Goal: Use online tool/utility: Utilize a website feature to perform a specific function

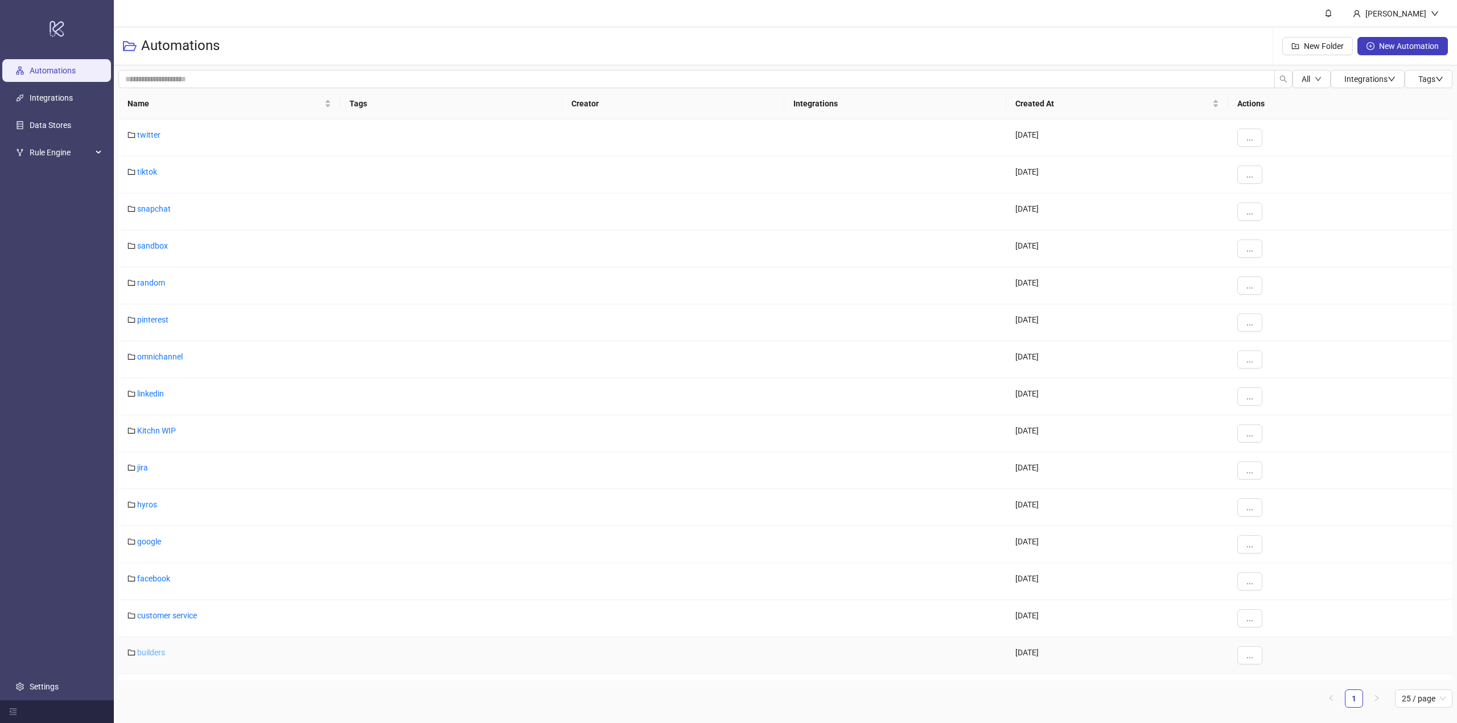
click at [155, 649] on link "builders" at bounding box center [151, 652] width 28 height 9
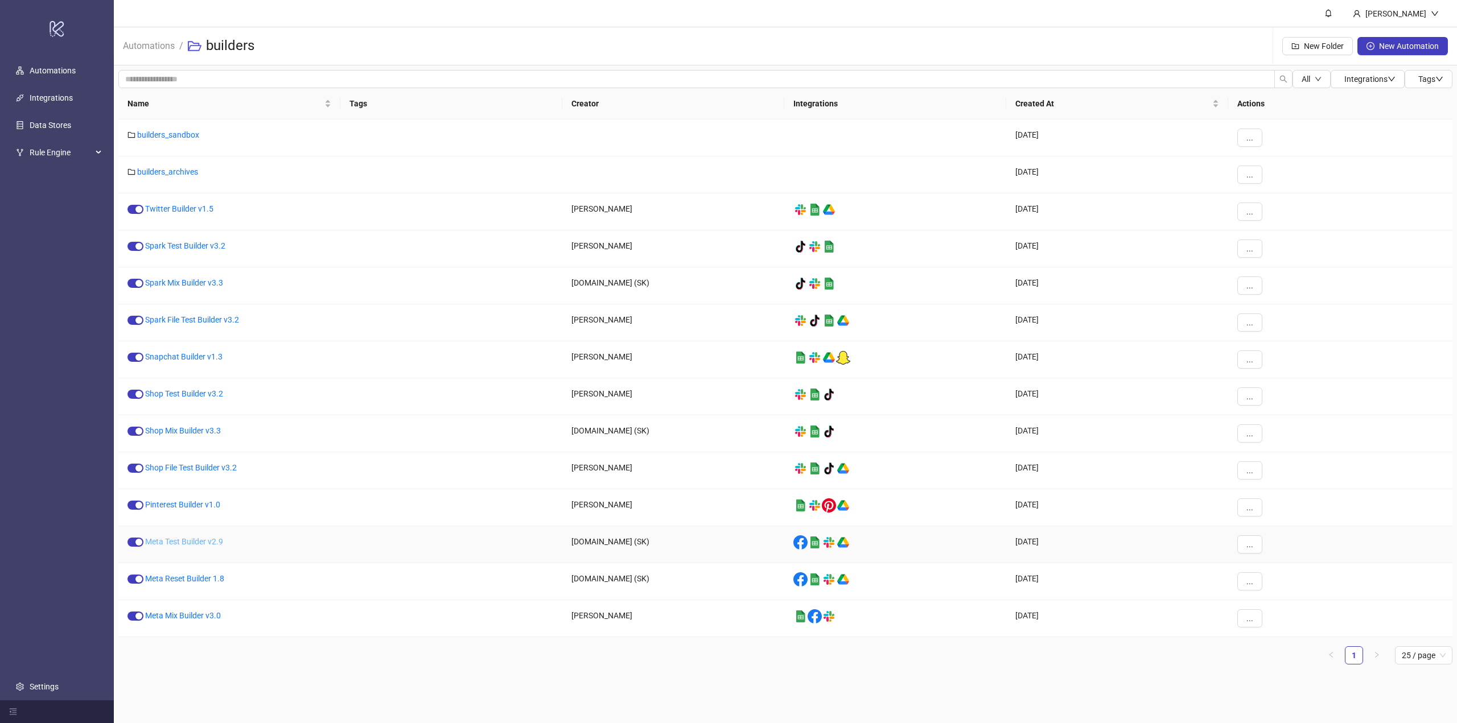
click at [174, 545] on link "Meta Test Builder v2.9" at bounding box center [184, 541] width 78 height 9
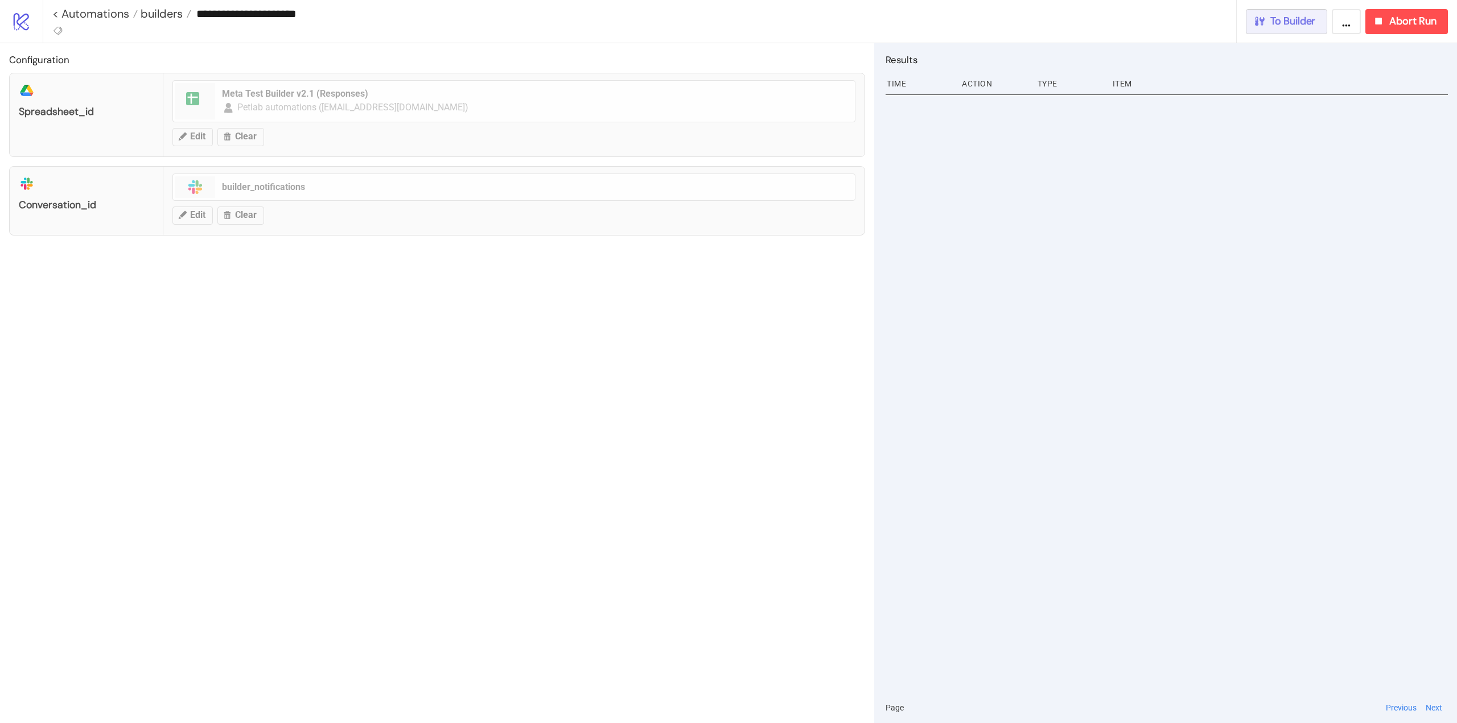
click at [1296, 26] on span "To Builder" at bounding box center [1294, 21] width 46 height 13
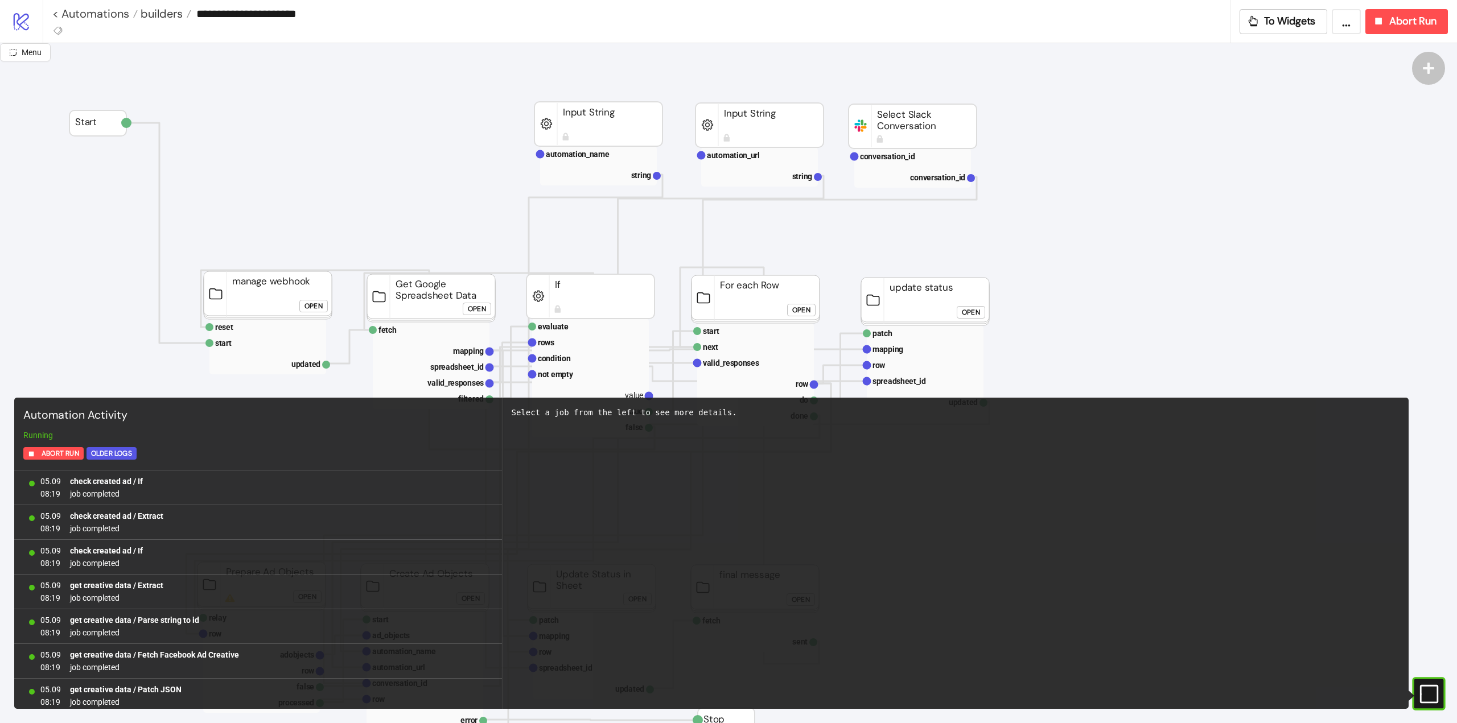
scroll to position [1289, 0]
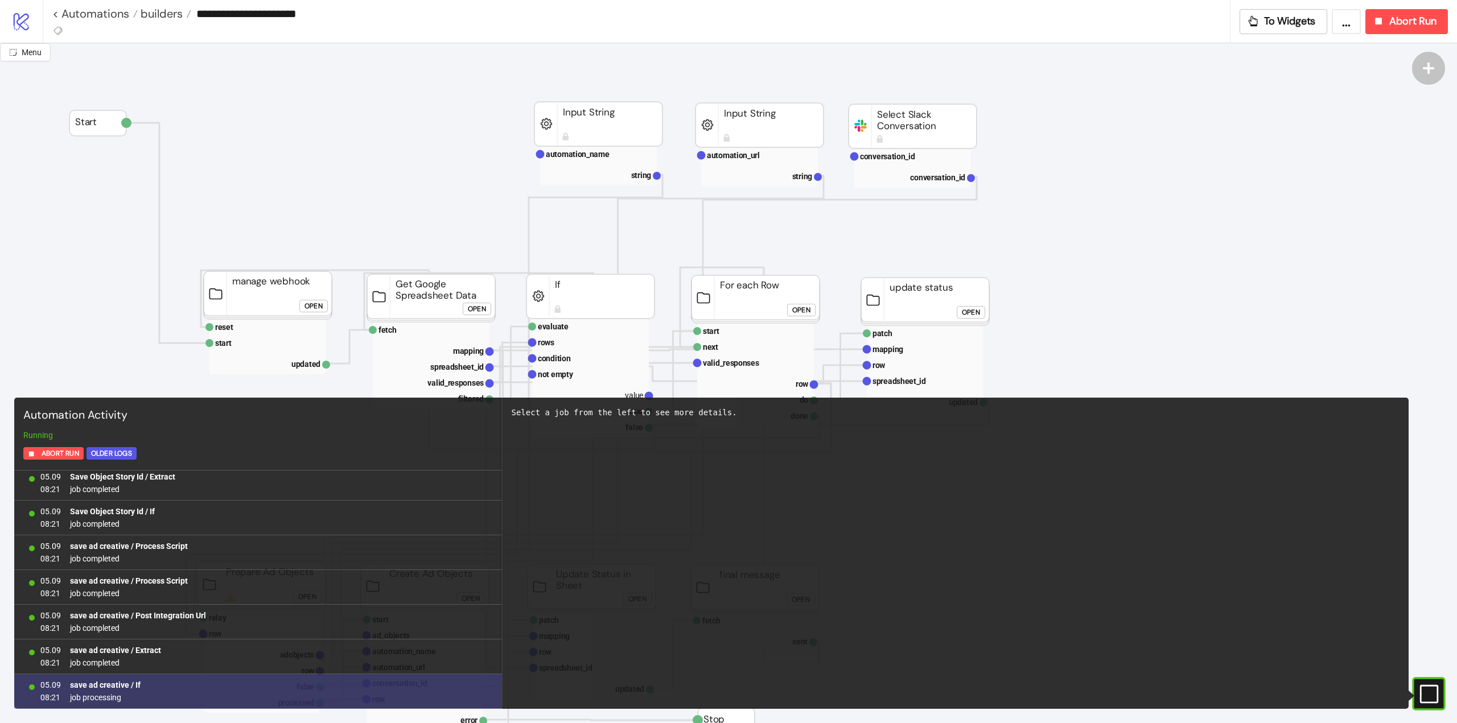
click at [116, 685] on b "save ad creative / If" at bounding box center [105, 685] width 71 height 9
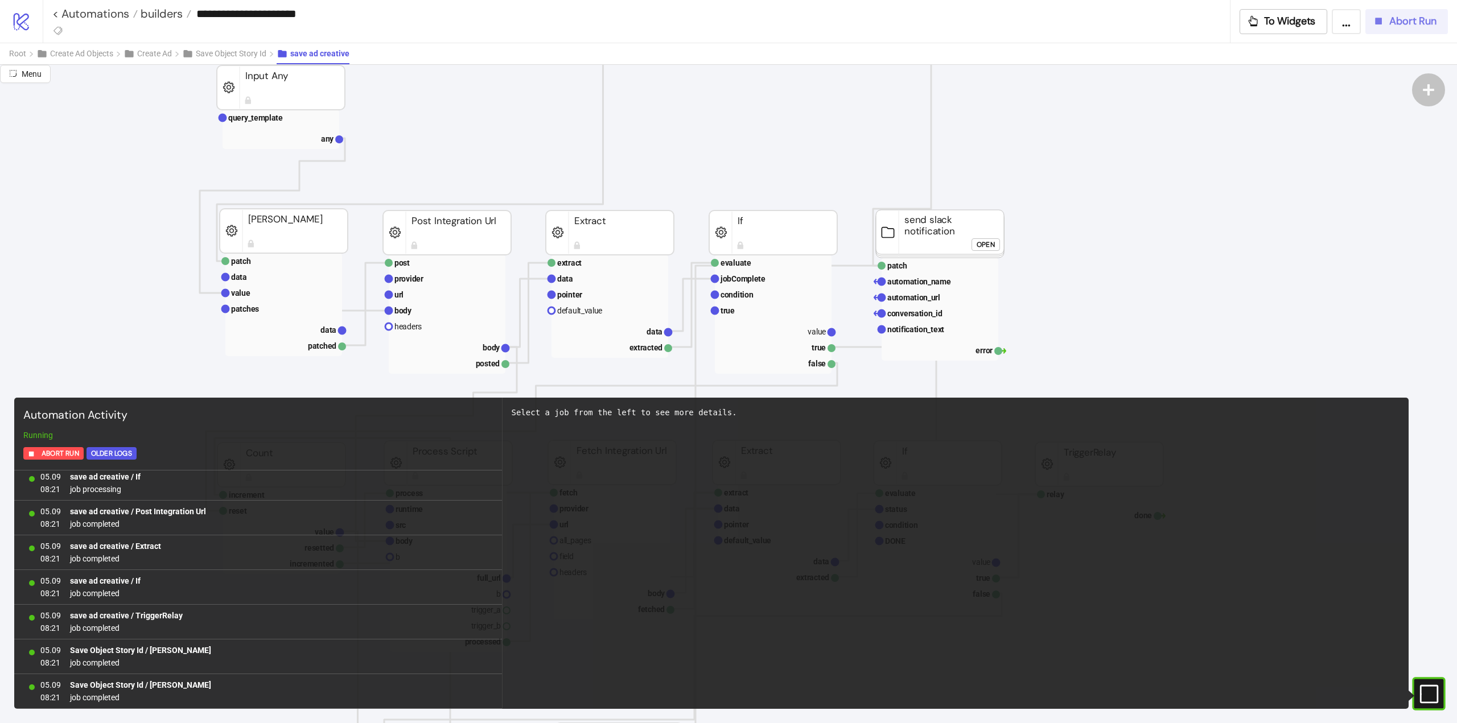
scroll to position [1532, 0]
click at [1391, 28] on button "Abort Run" at bounding box center [1407, 21] width 83 height 25
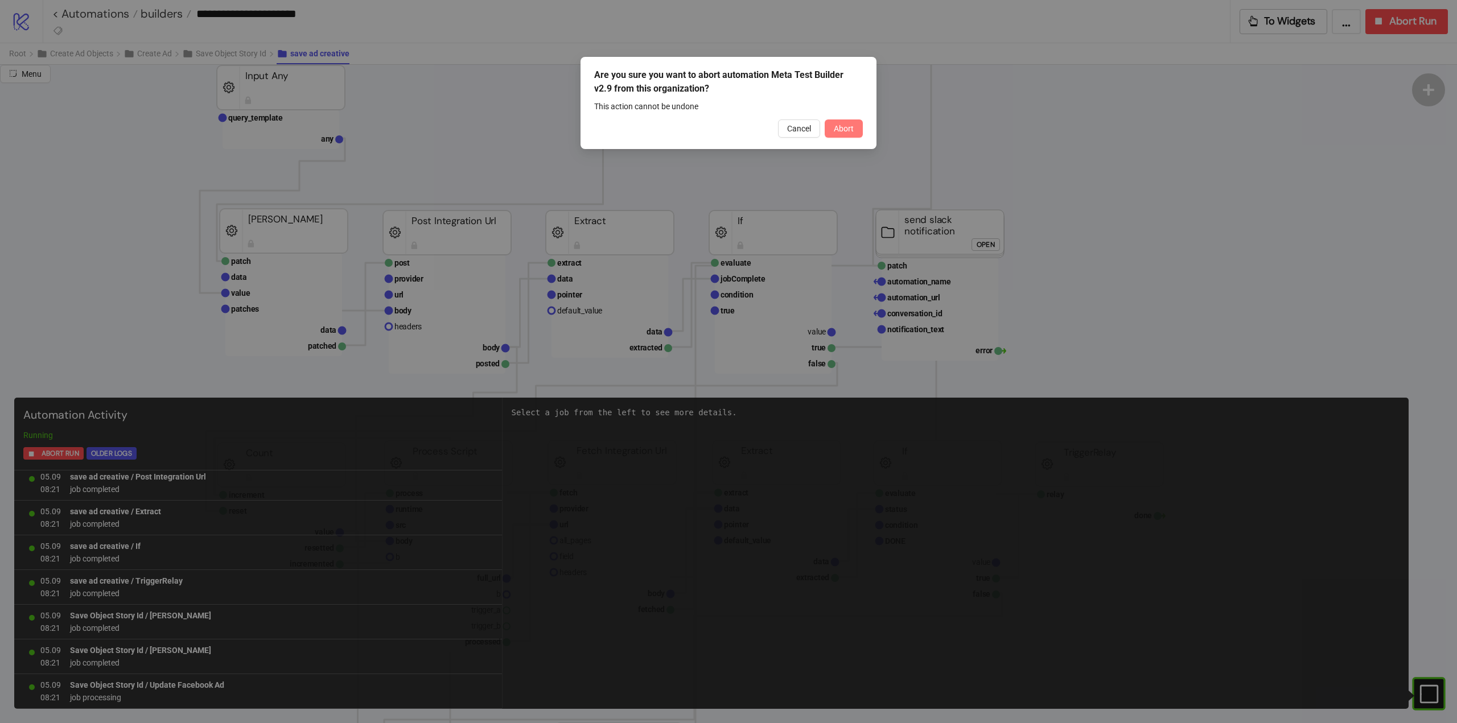
click at [841, 133] on span "Abort" at bounding box center [844, 128] width 20 height 9
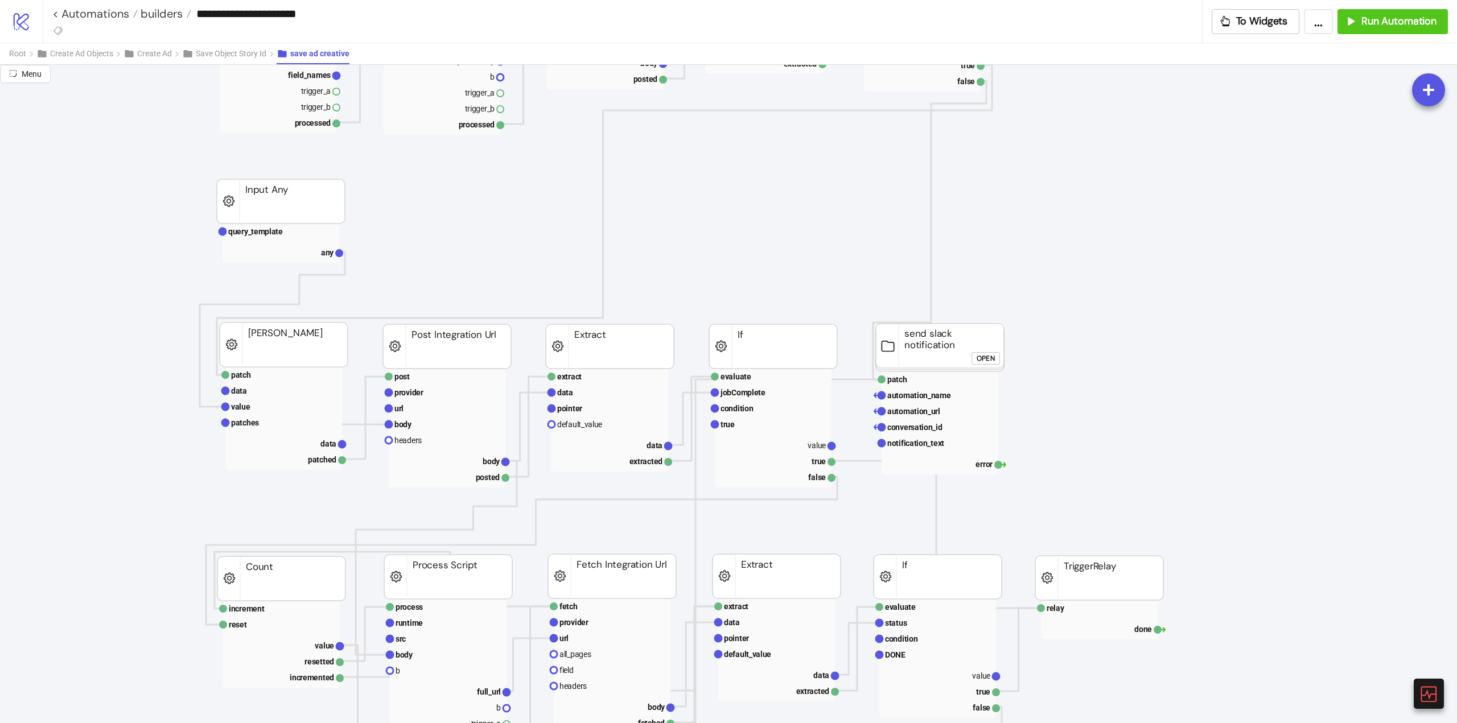
scroll to position [398, 0]
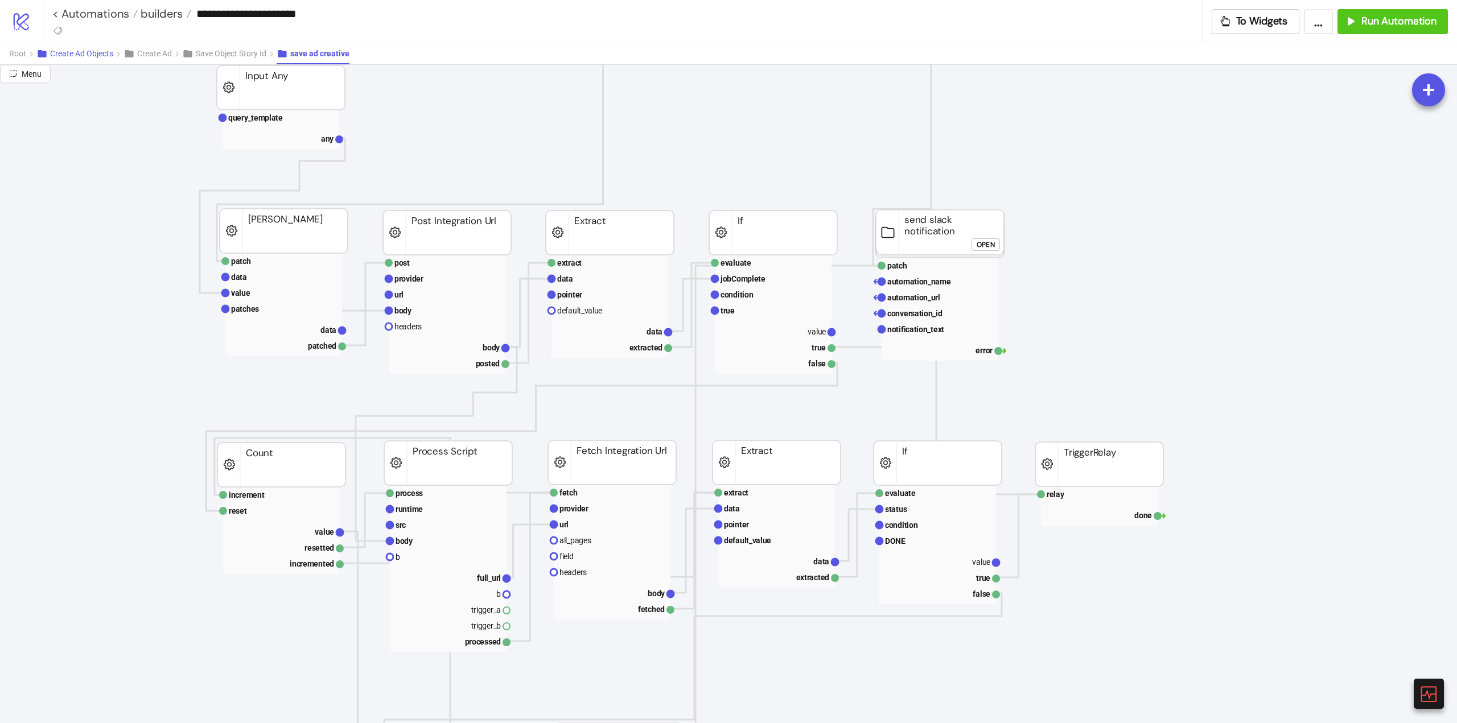
click at [85, 54] on span "Create Ad Objects" at bounding box center [81, 53] width 63 height 9
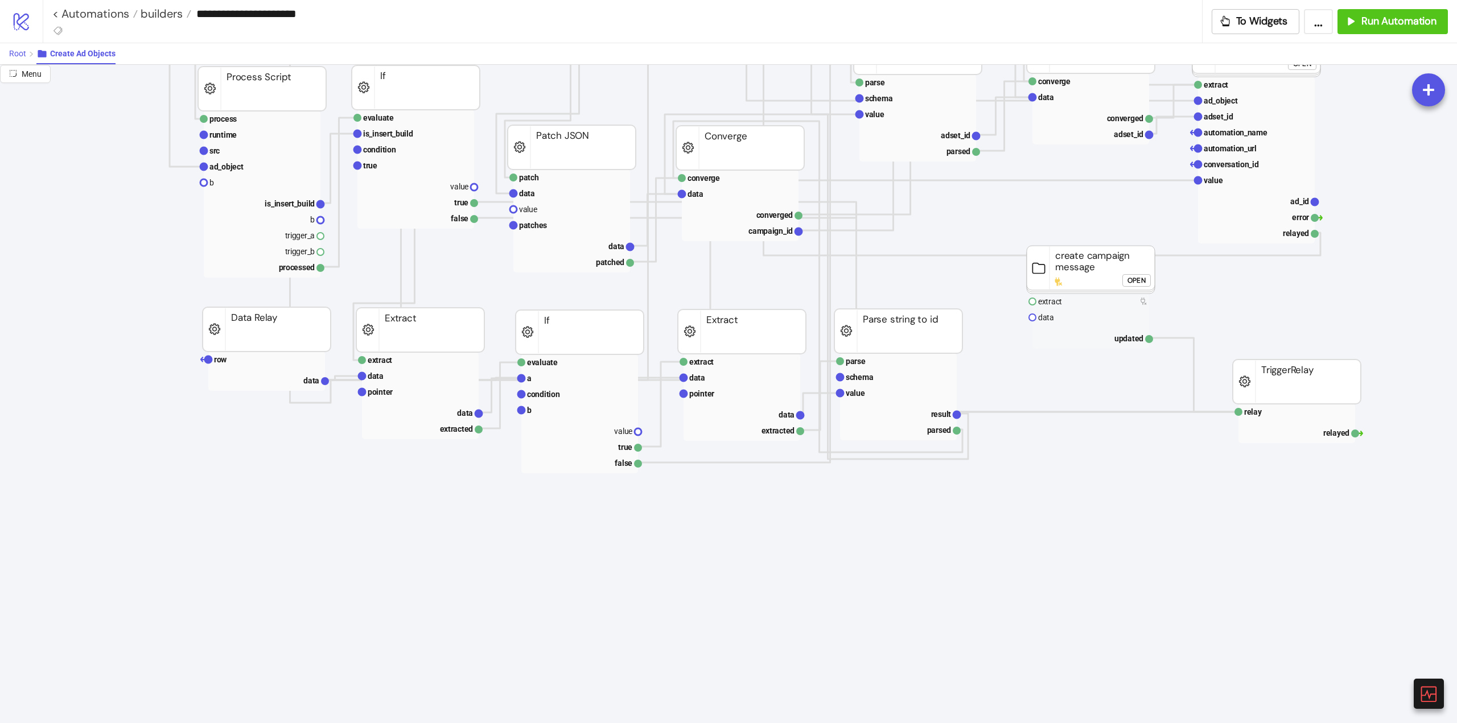
click at [22, 55] on span "Root" at bounding box center [17, 53] width 17 height 9
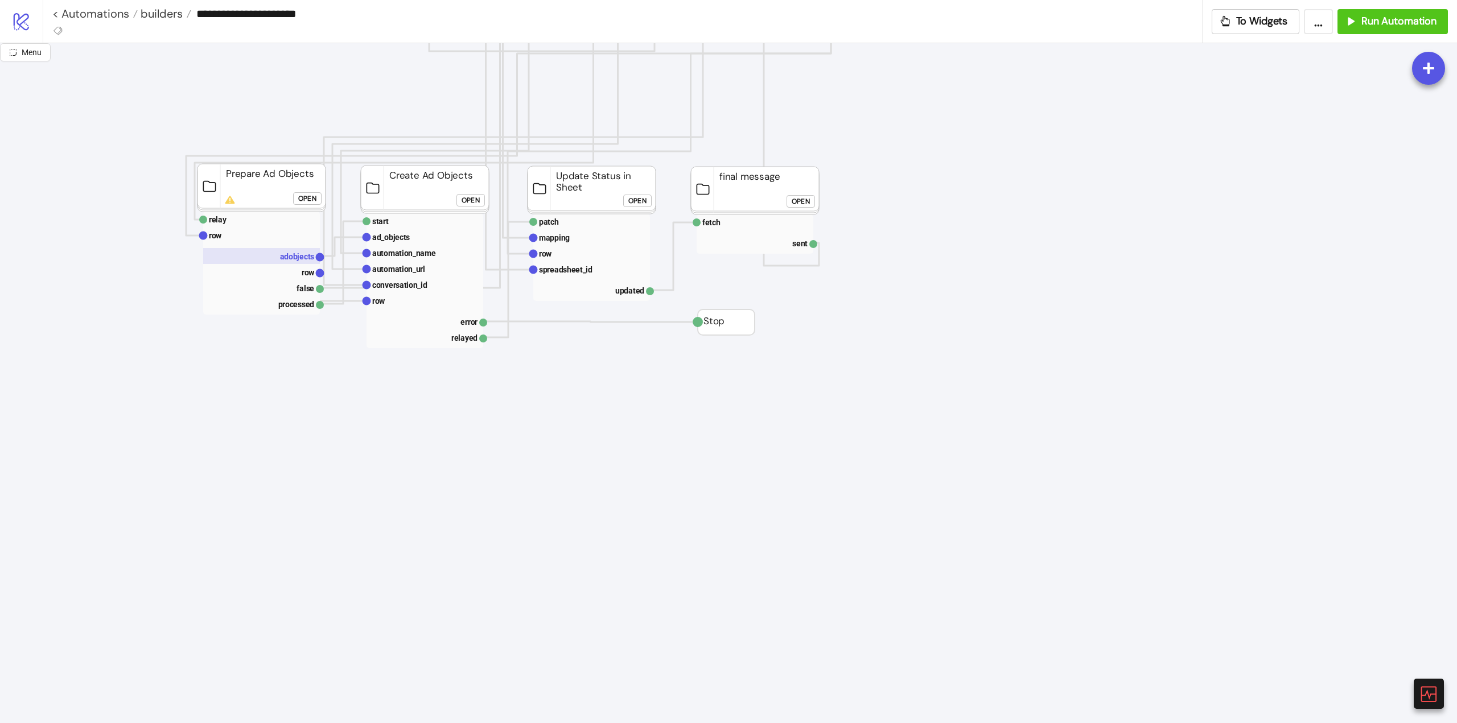
click at [298, 259] on text "adobjects" at bounding box center [297, 256] width 35 height 9
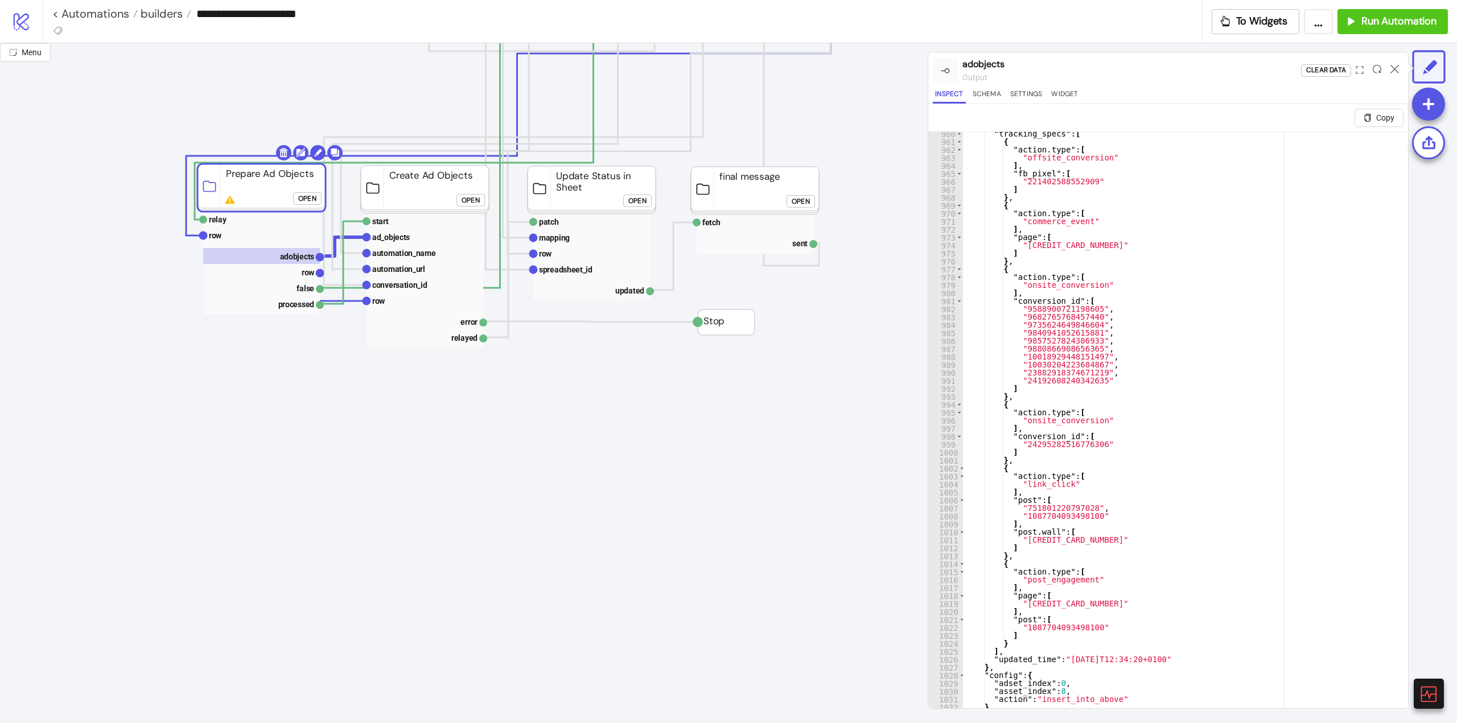
scroll to position [27, 0]
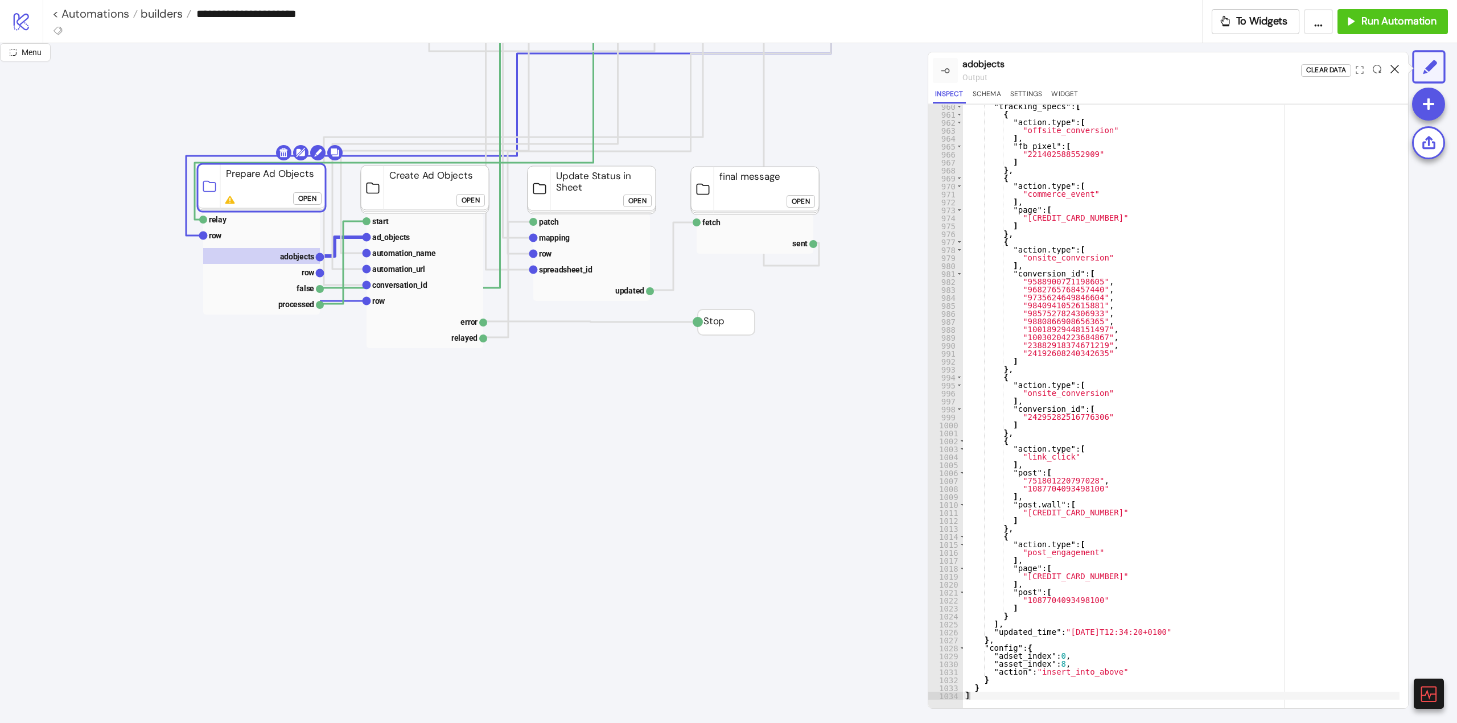
click at [1395, 67] on icon at bounding box center [1395, 69] width 9 height 9
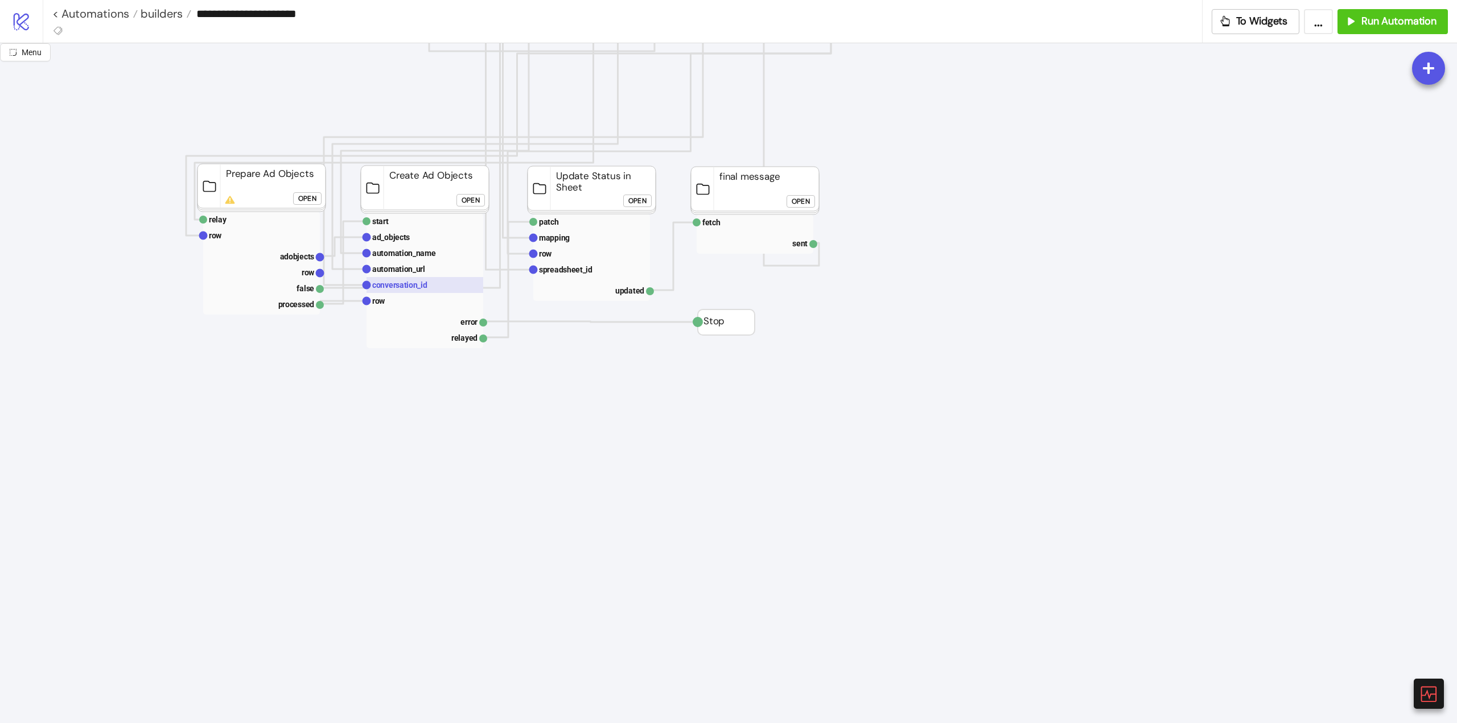
scroll to position [228, 0]
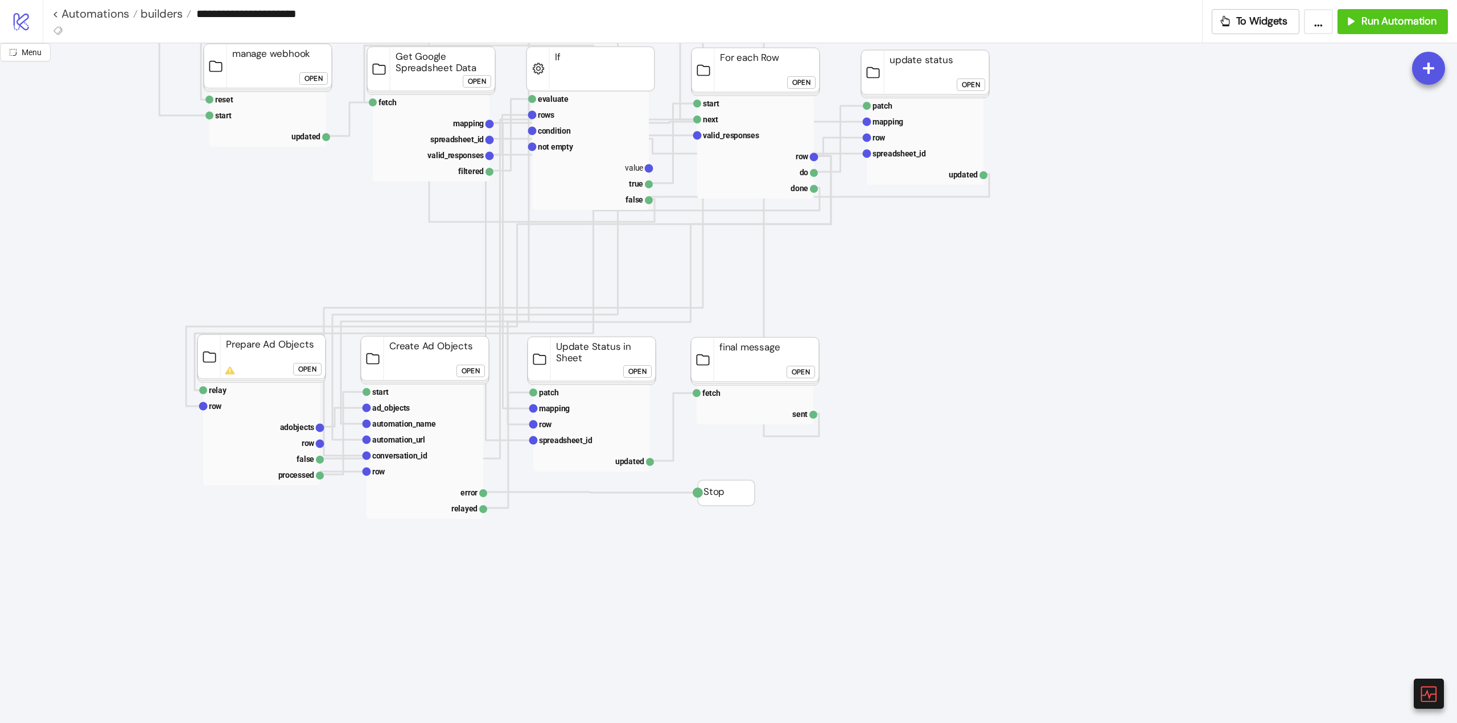
click at [470, 373] on div "Open" at bounding box center [471, 371] width 18 height 13
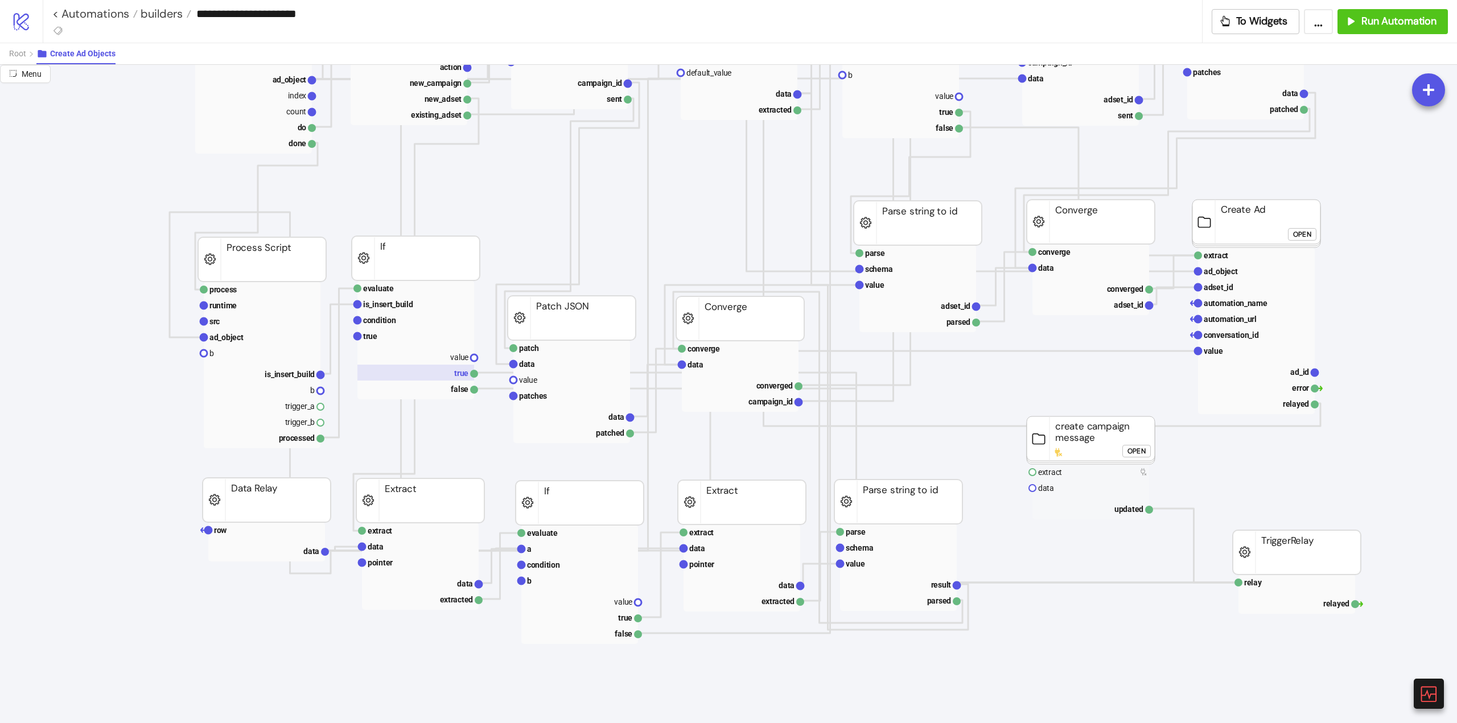
scroll to position [0, 0]
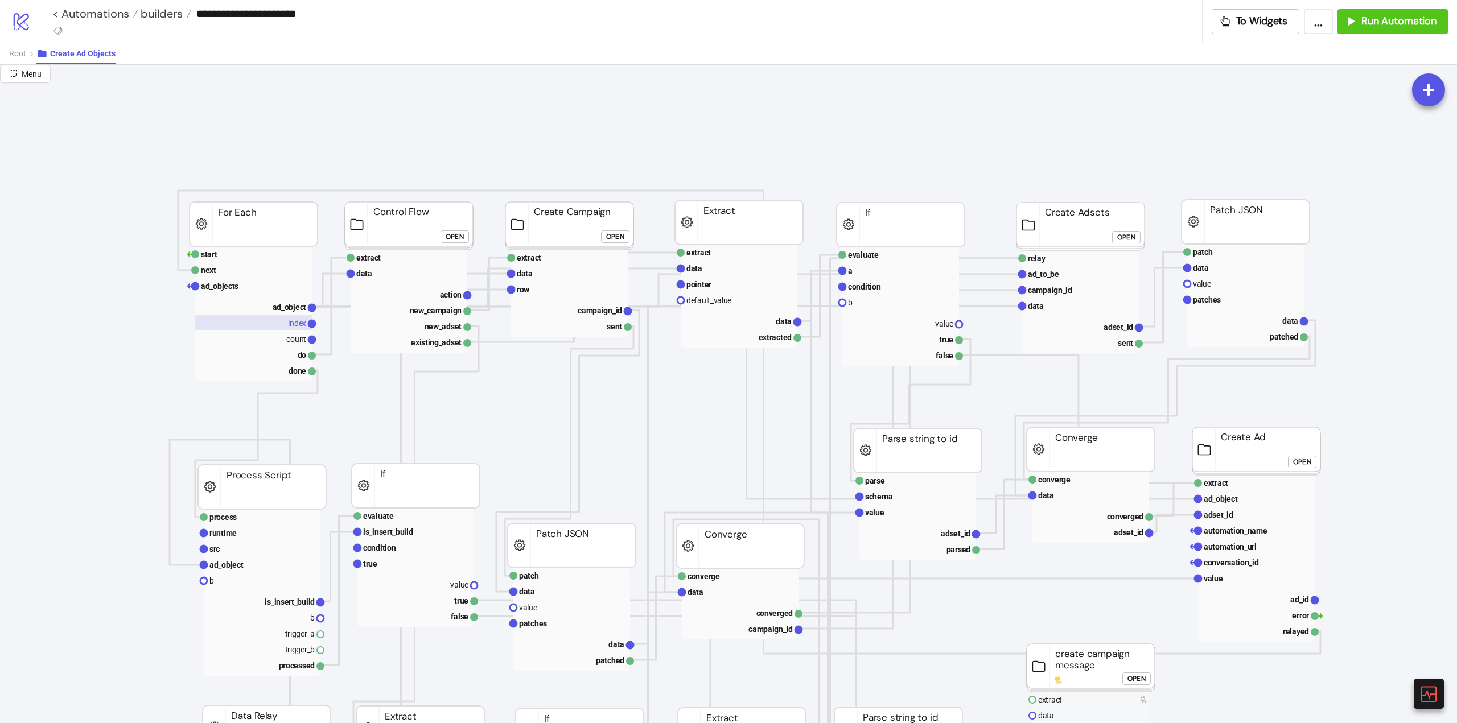
click at [283, 323] on rect at bounding box center [253, 323] width 117 height 16
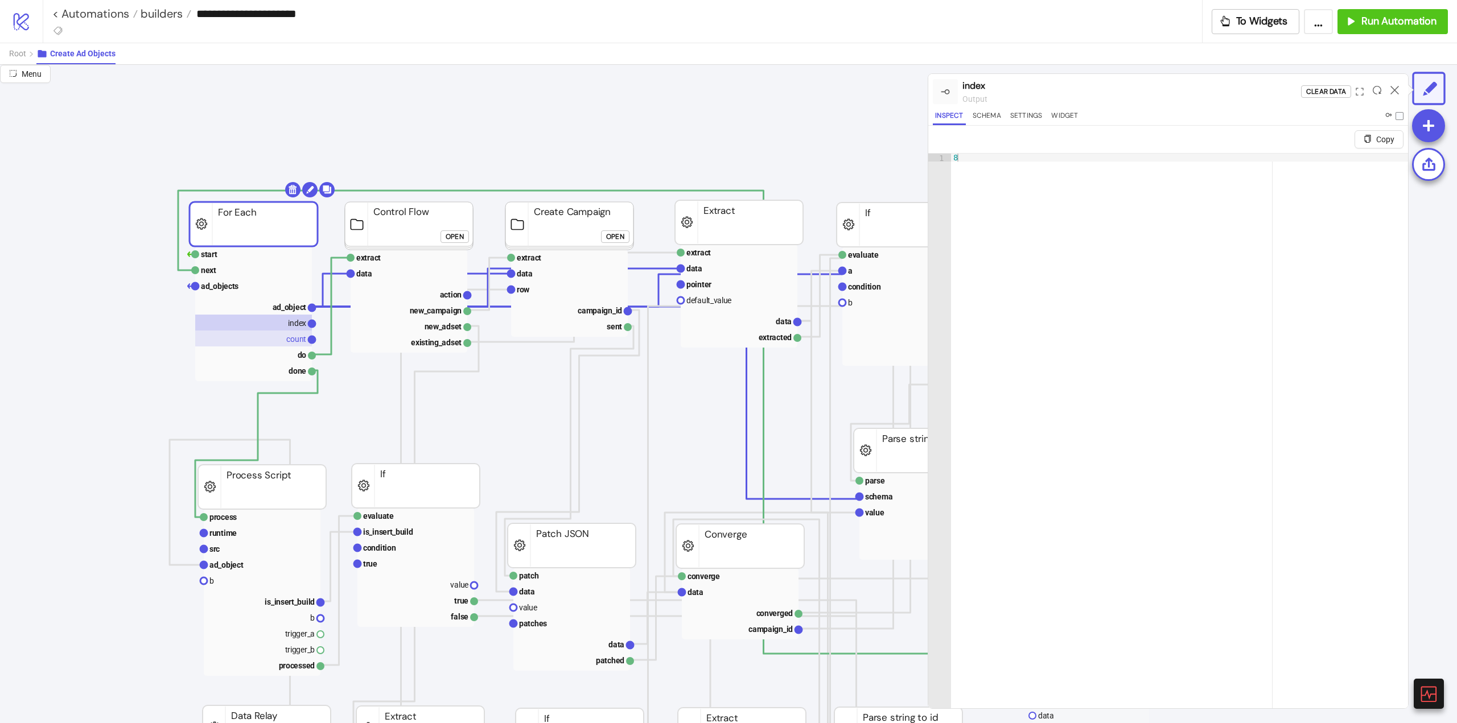
click at [293, 341] on text "count" at bounding box center [296, 339] width 20 height 9
click at [290, 330] on rect at bounding box center [253, 323] width 117 height 16
click at [287, 311] on text "ad_object" at bounding box center [290, 307] width 34 height 9
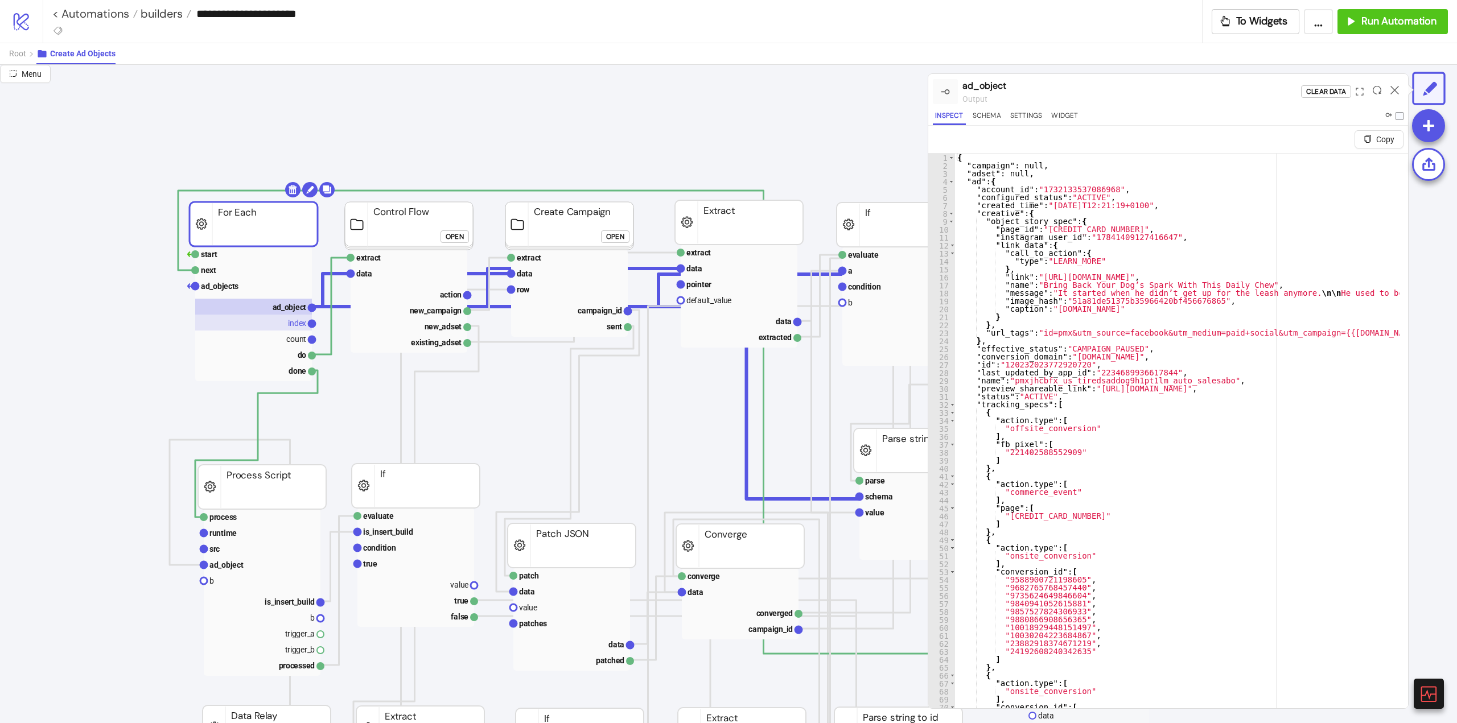
click at [287, 319] on rect at bounding box center [253, 323] width 117 height 16
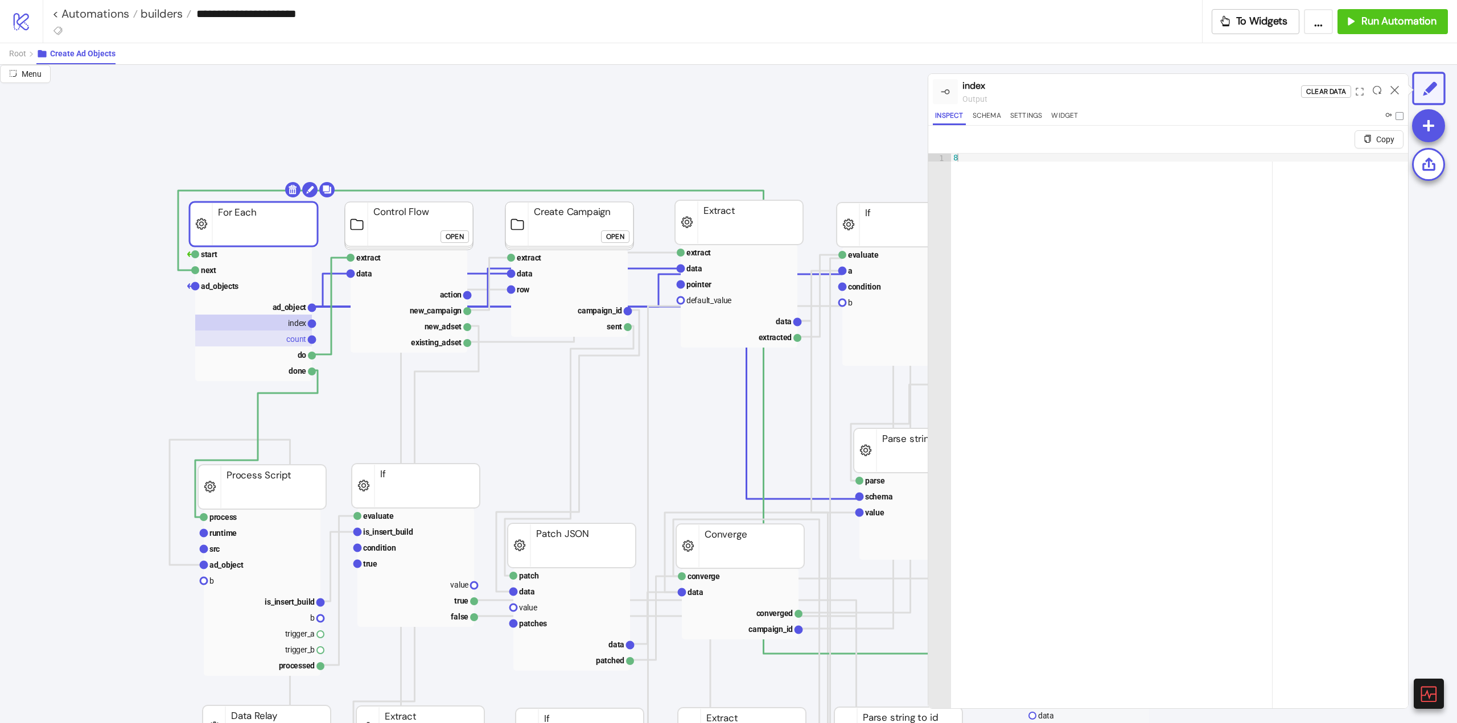
click at [293, 337] on text "count" at bounding box center [296, 339] width 20 height 9
click at [285, 323] on rect at bounding box center [253, 323] width 117 height 16
click at [281, 312] on text "ad_object" at bounding box center [290, 307] width 34 height 9
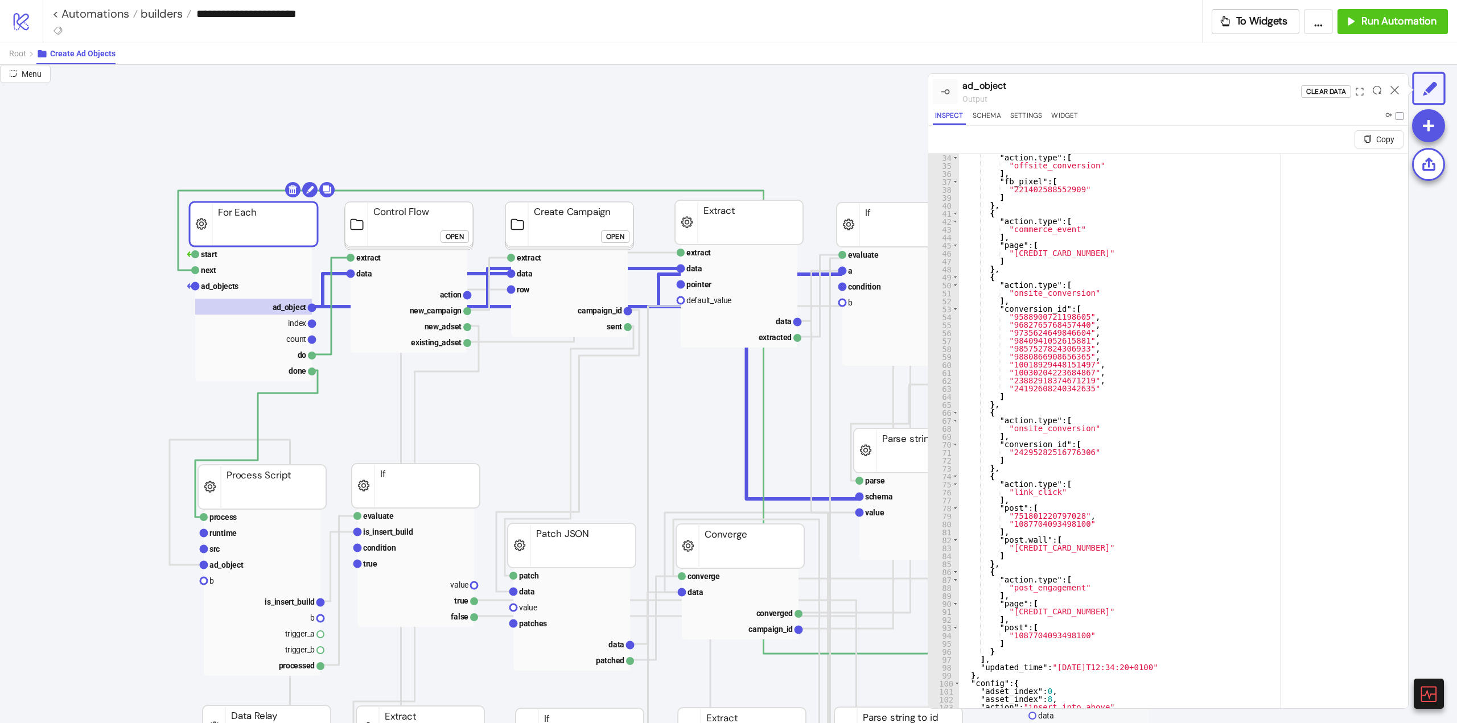
scroll to position [27, 0]
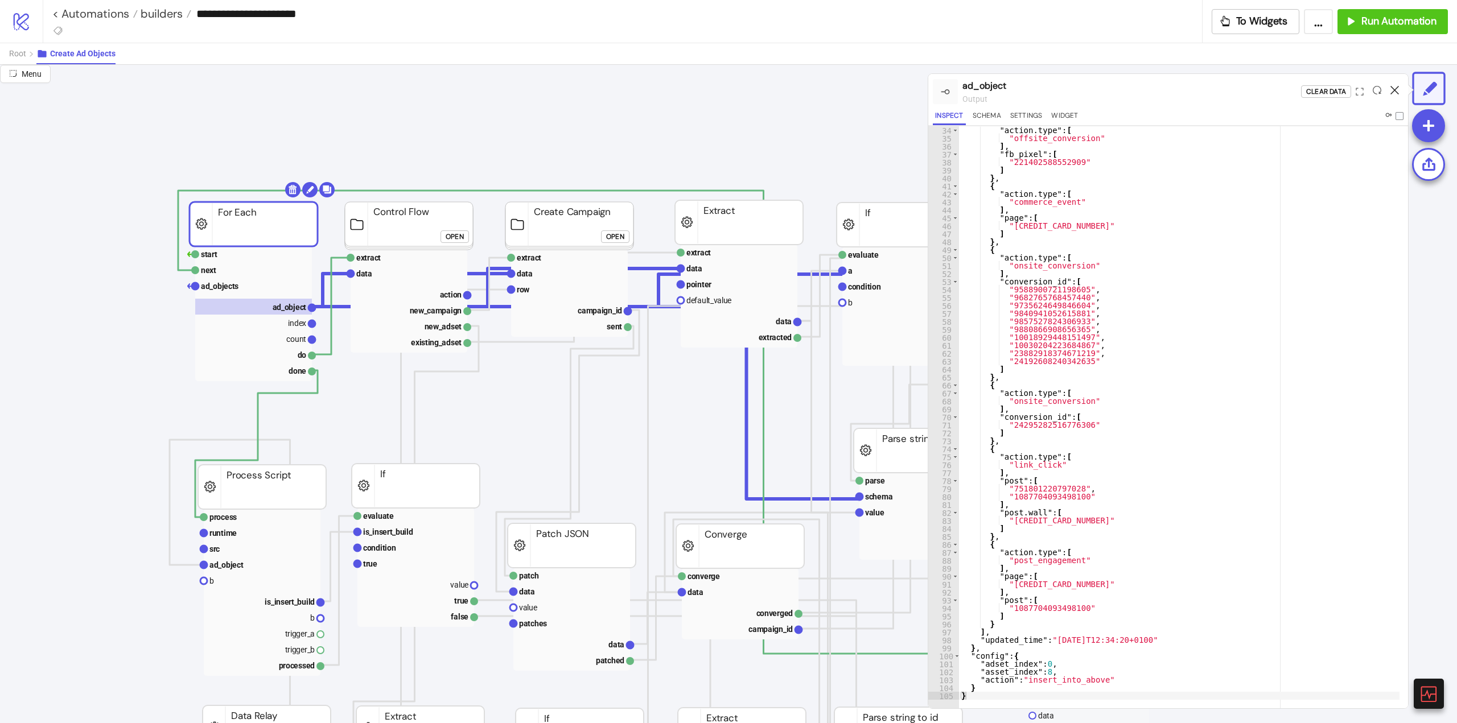
click at [1394, 92] on icon at bounding box center [1395, 90] width 9 height 9
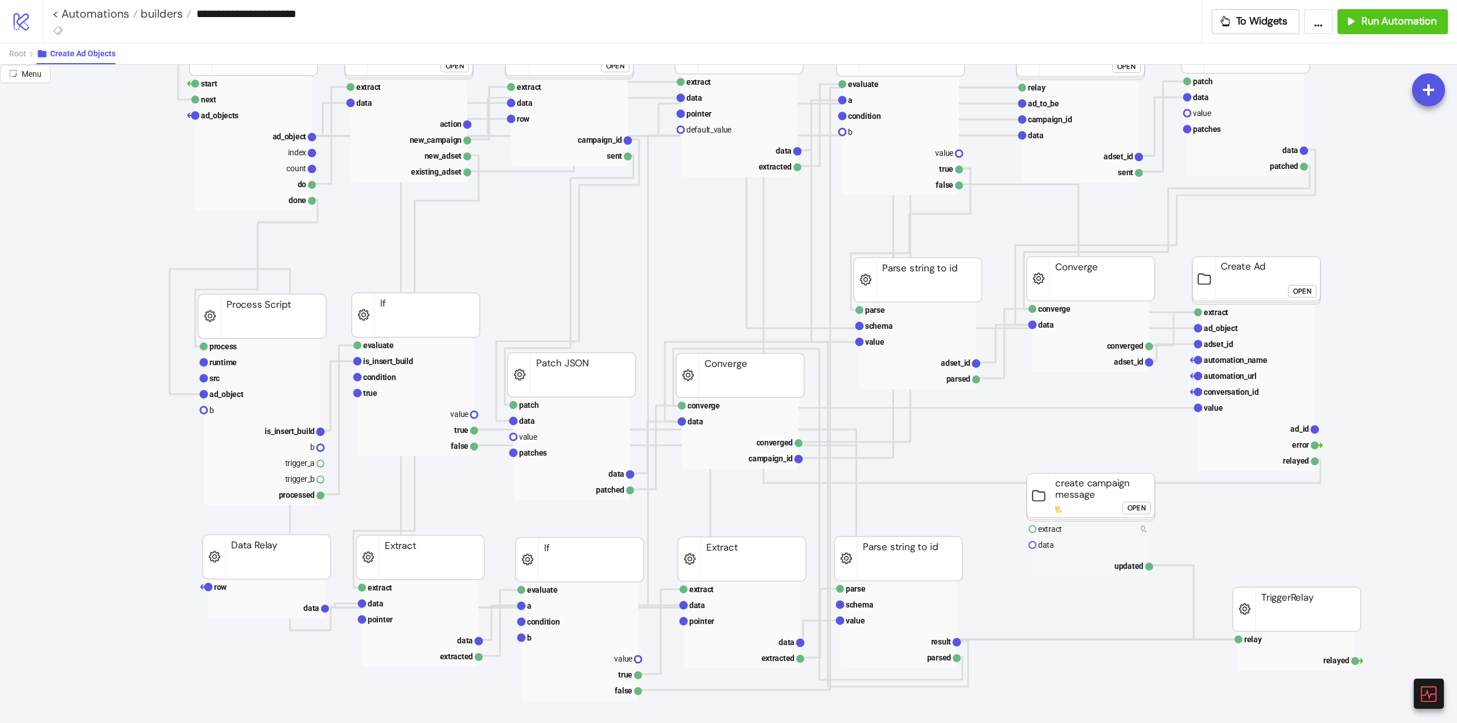
scroll to position [57, 0]
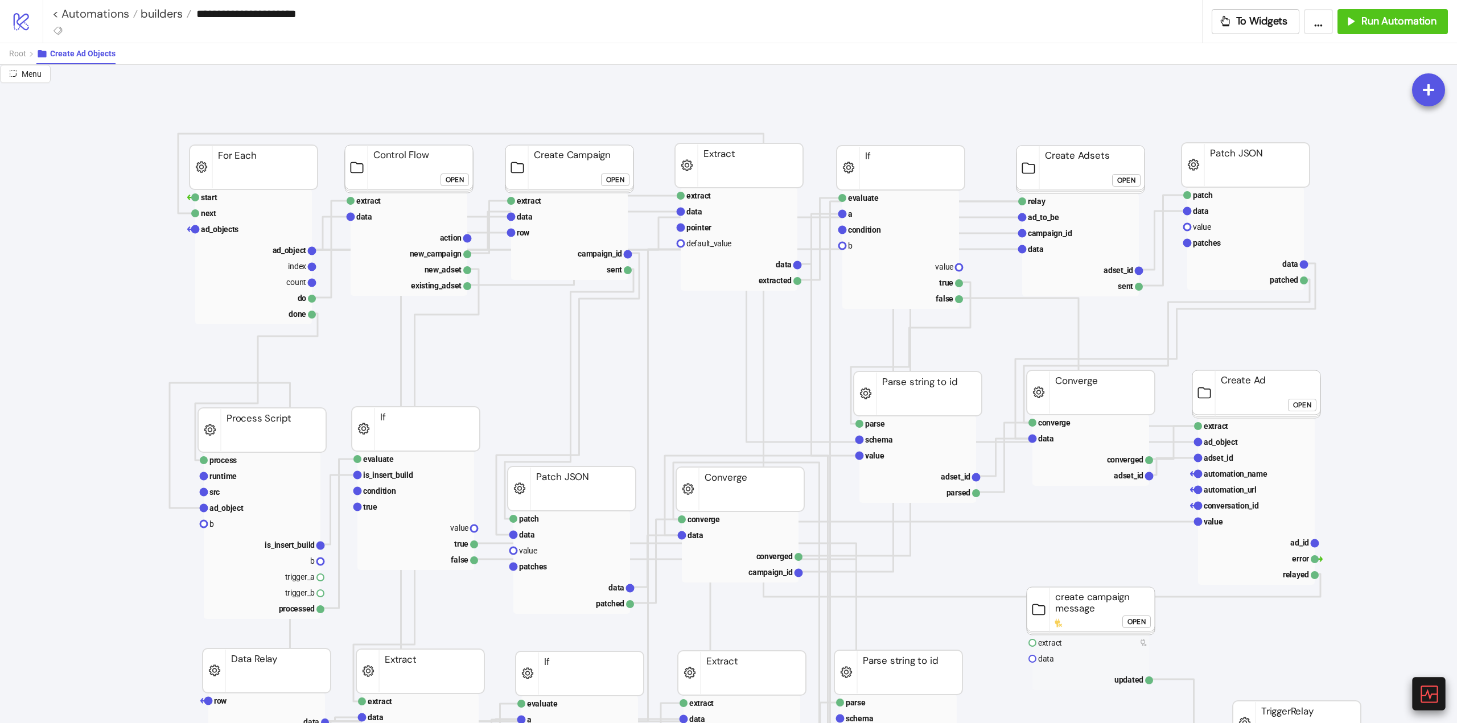
click at [1433, 694] on icon at bounding box center [1428, 694] width 17 height 17
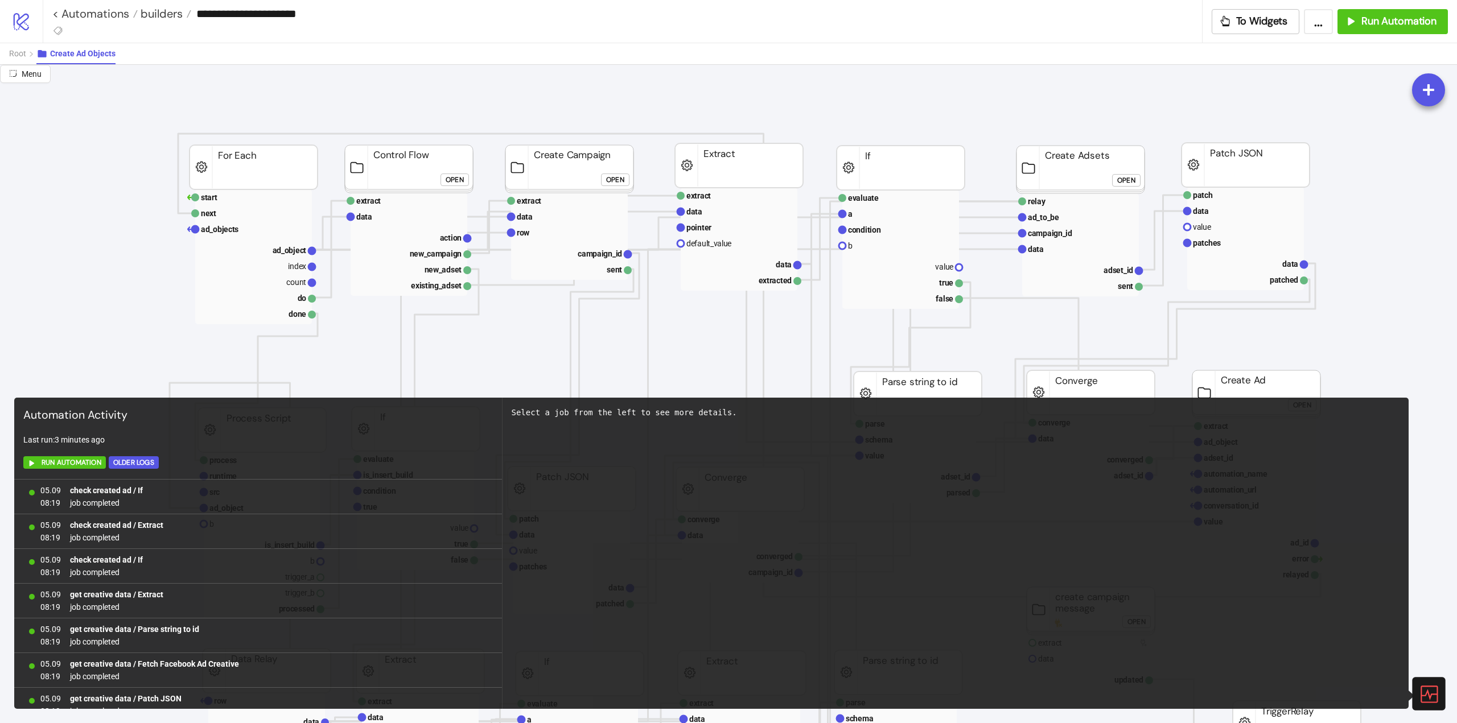
scroll to position [1611, 0]
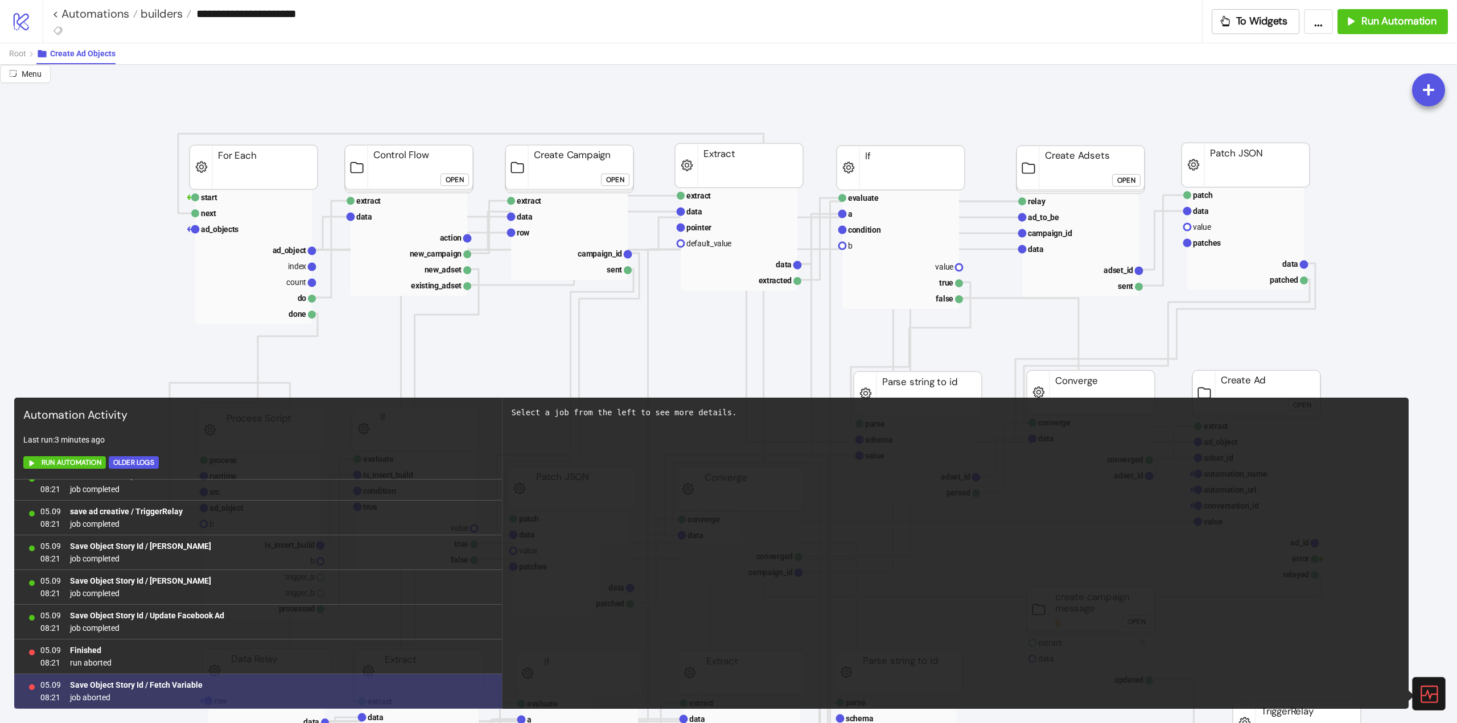
click at [166, 688] on b "Save Object Story Id / Fetch Variable" at bounding box center [136, 685] width 133 height 9
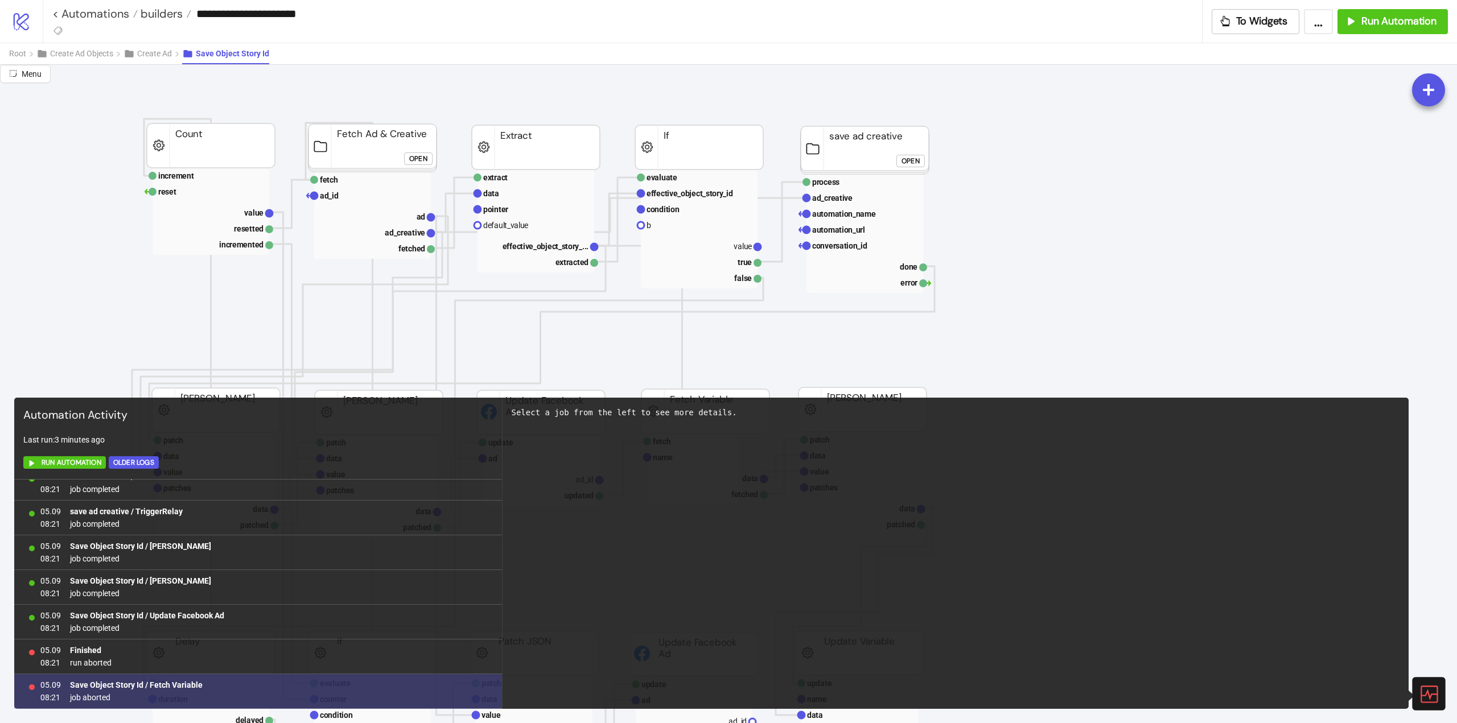
click at [166, 688] on b "Save Object Story Id / Fetch Variable" at bounding box center [136, 685] width 133 height 9
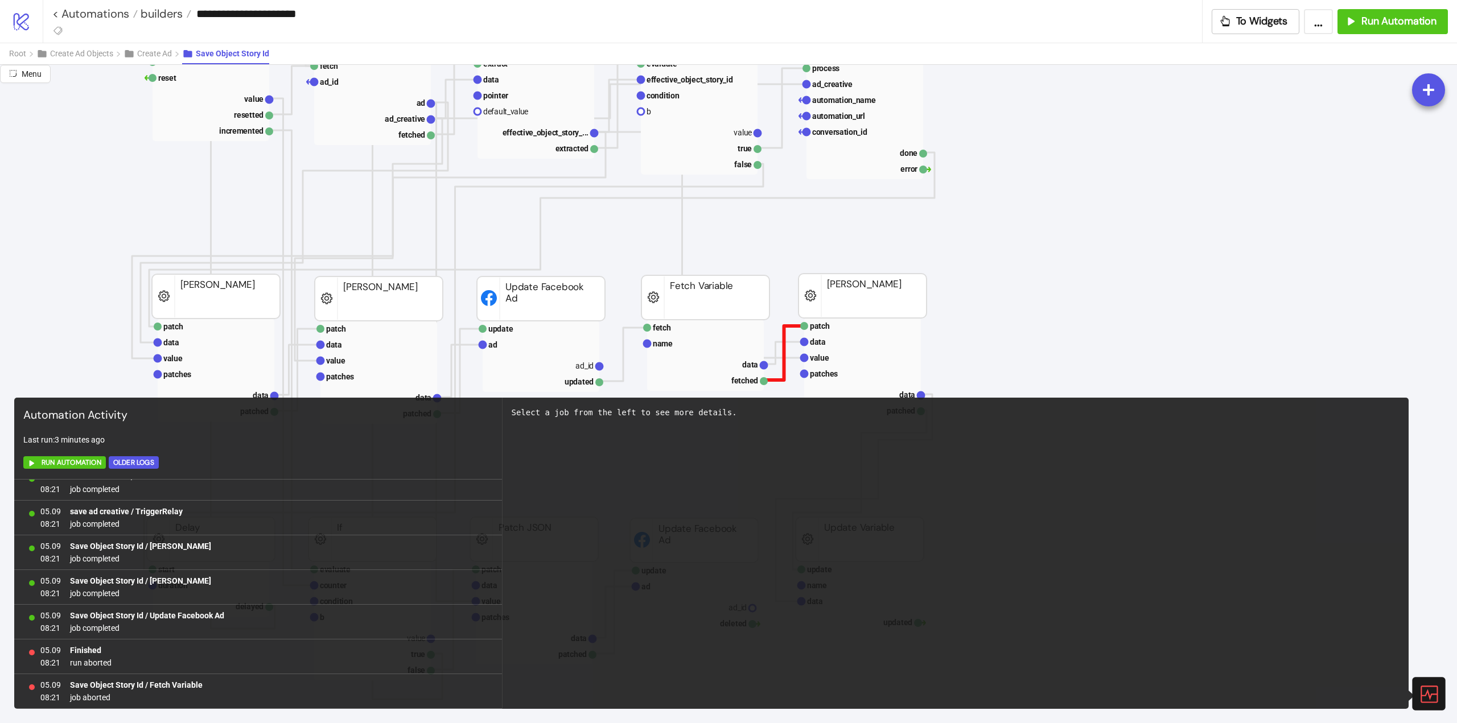
scroll to position [228, 0]
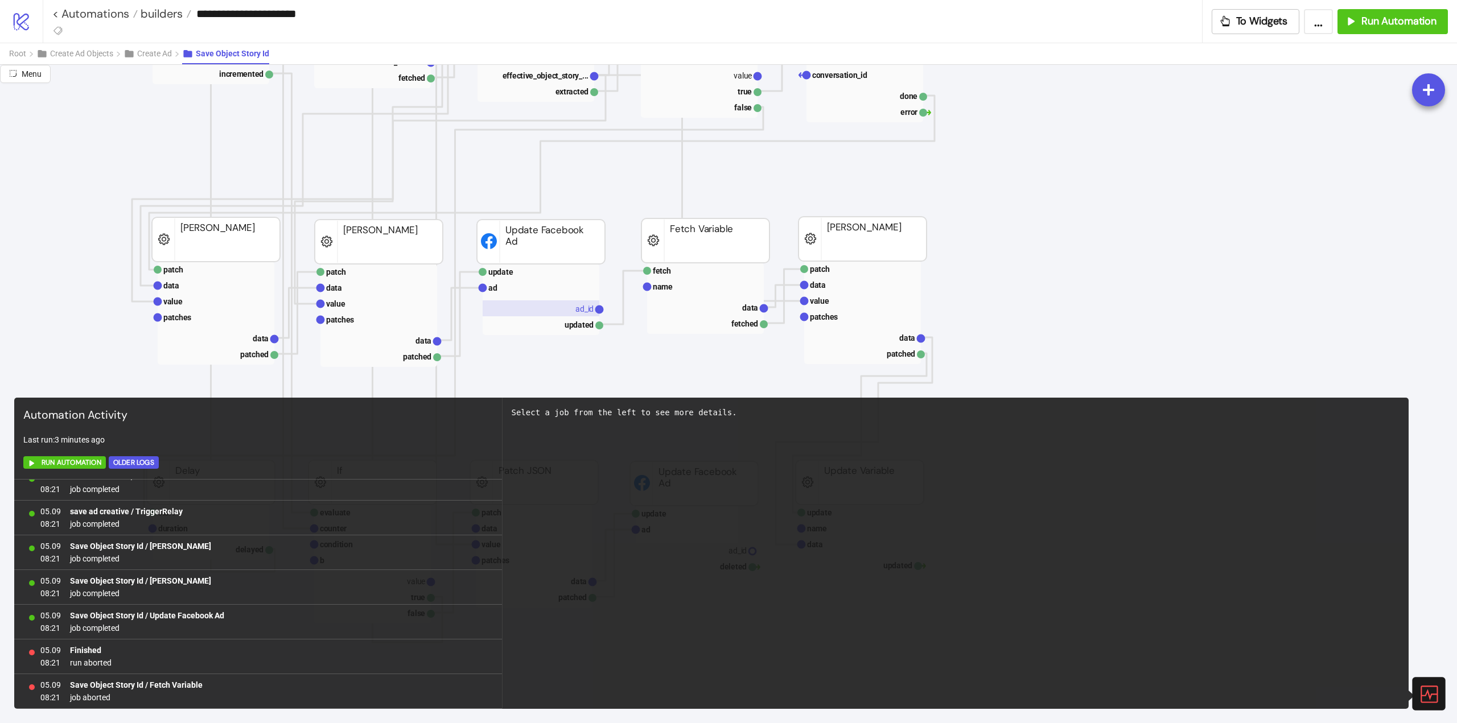
click at [574, 309] on rect at bounding box center [541, 309] width 117 height 16
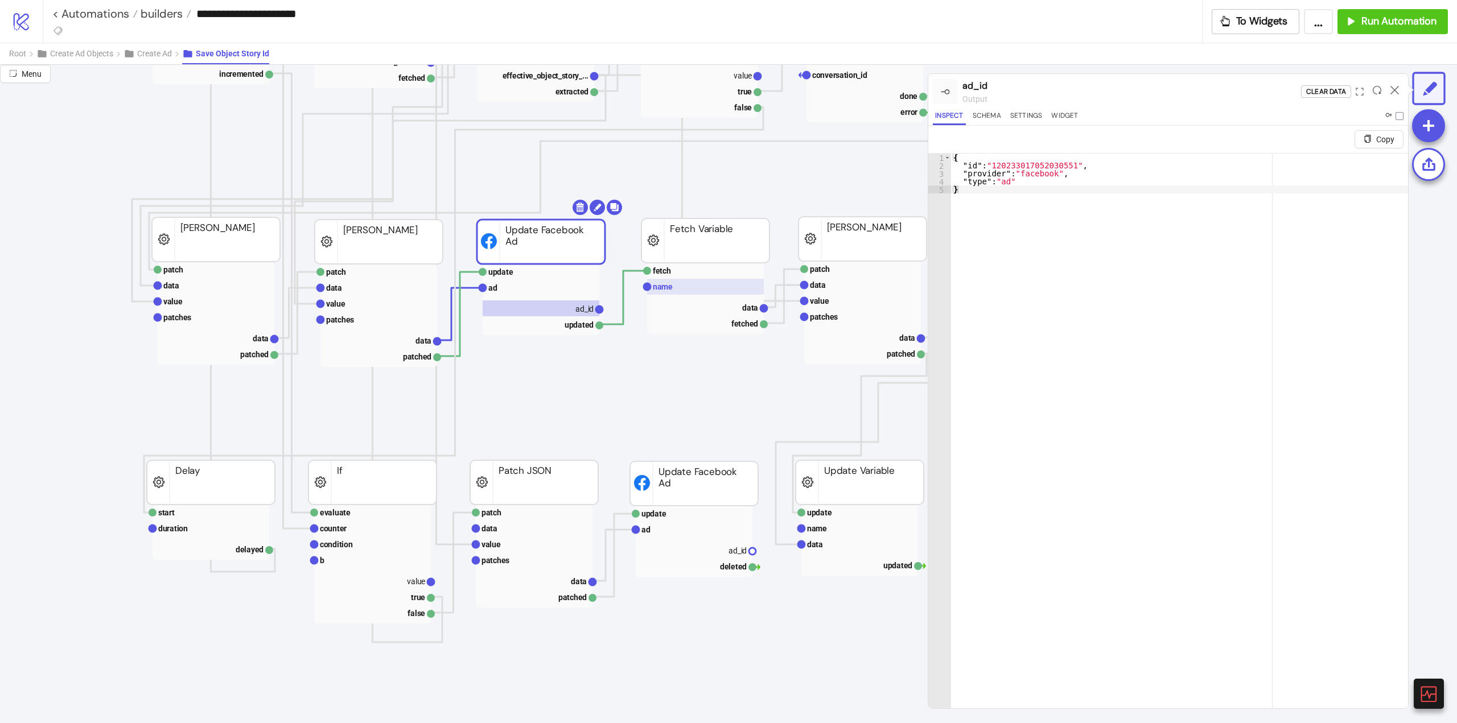
click at [710, 294] on rect at bounding box center [705, 287] width 117 height 16
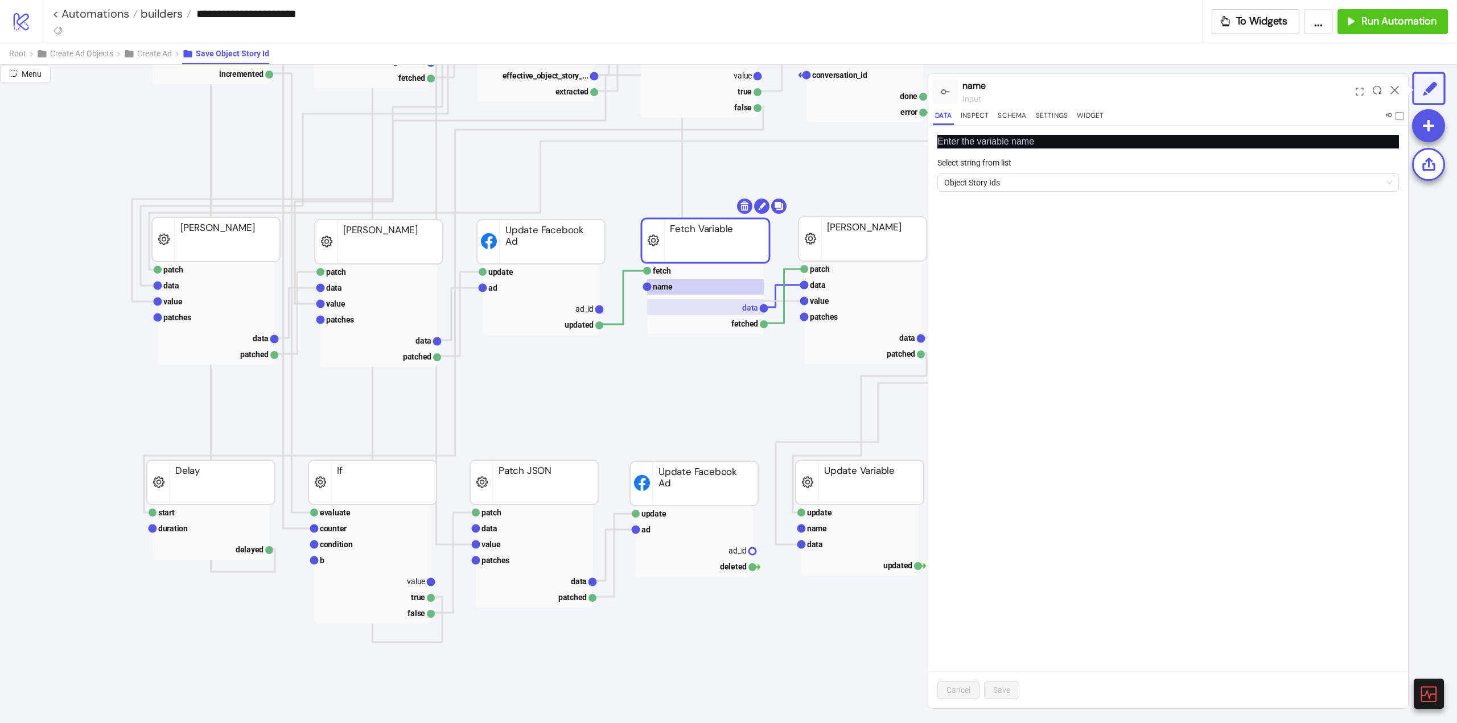
click at [728, 309] on rect at bounding box center [705, 307] width 117 height 16
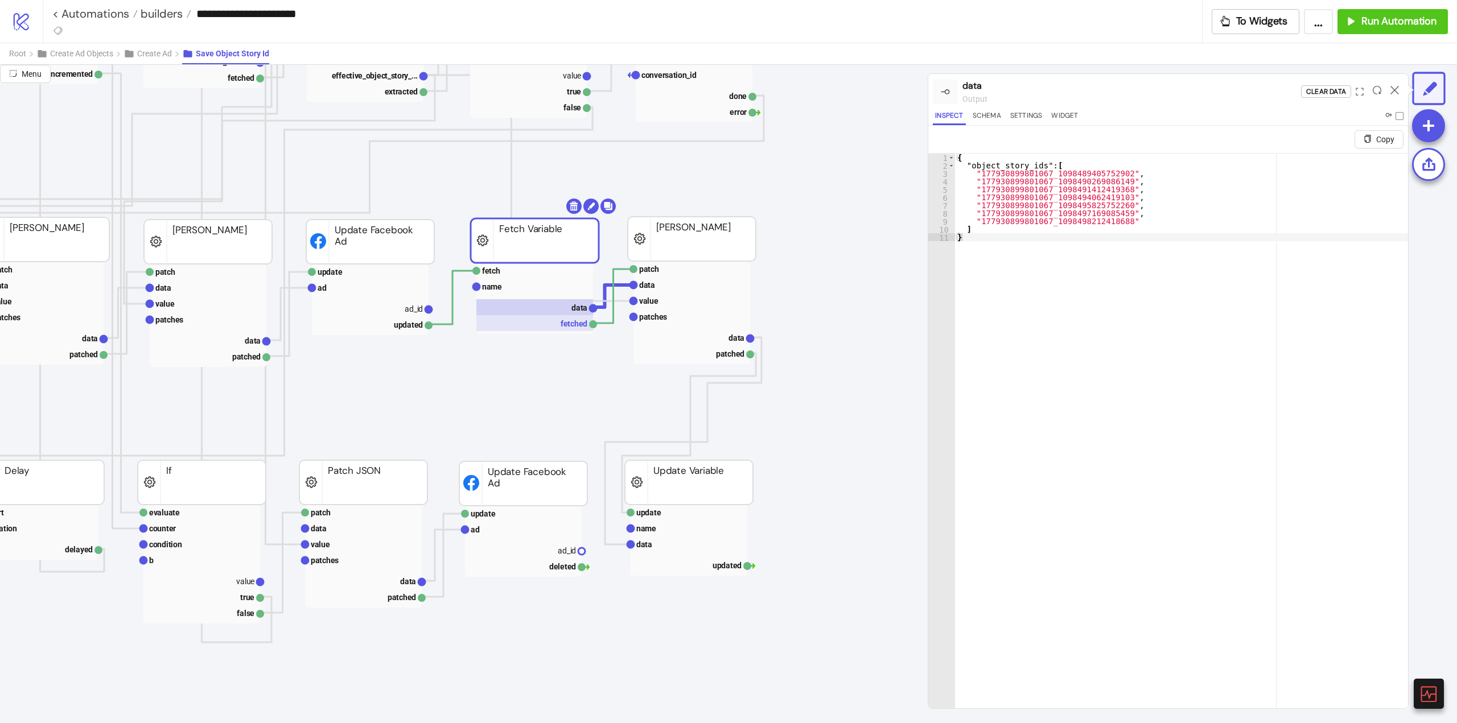
scroll to position [228, 228]
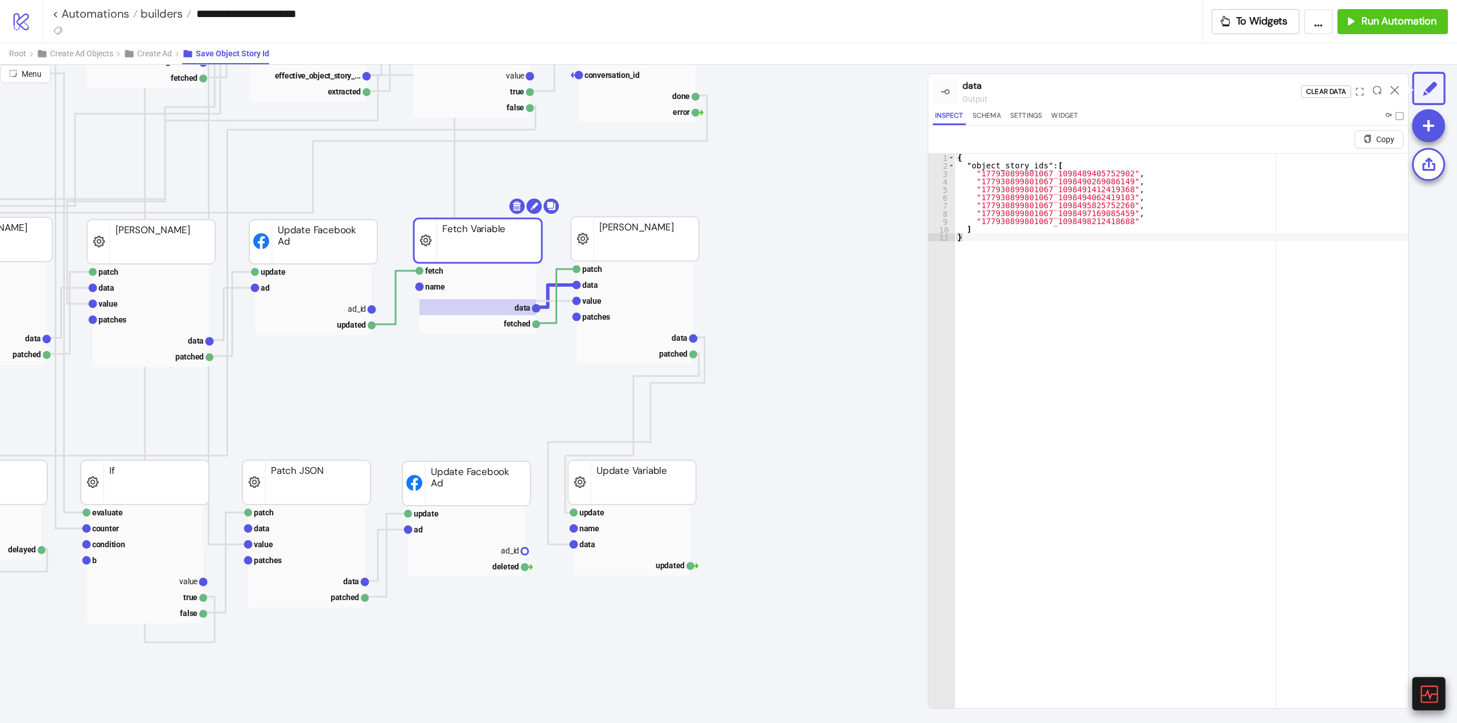
click at [1424, 690] on icon at bounding box center [1429, 694] width 20 height 20
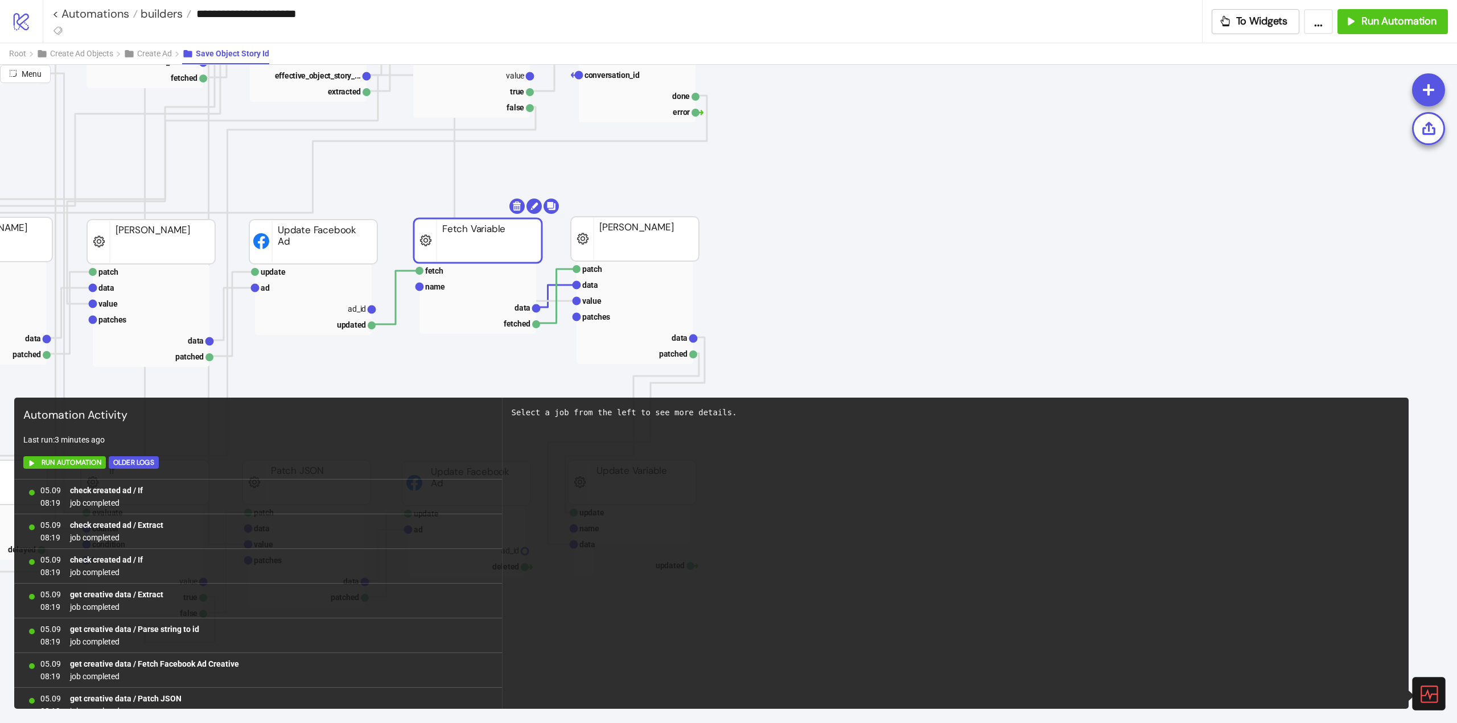
scroll to position [1611, 0]
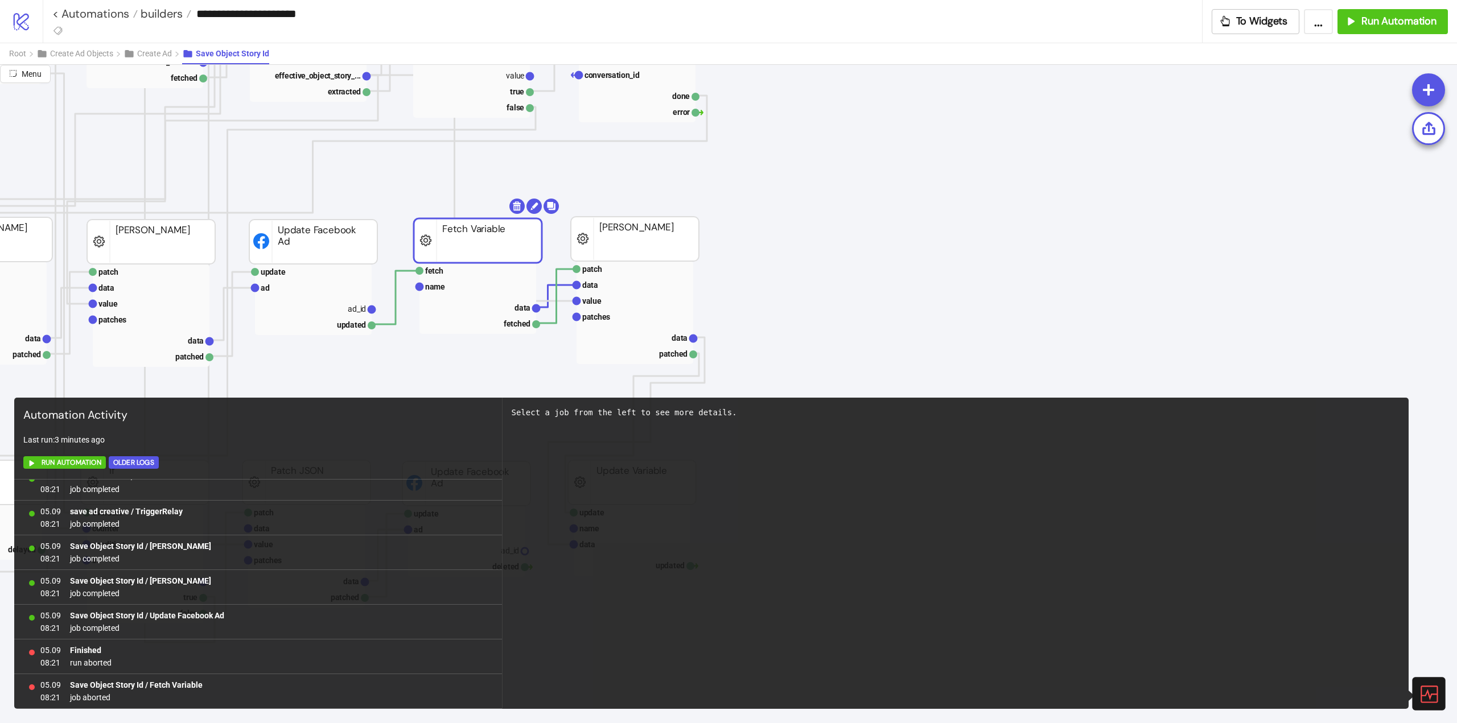
click at [1424, 690] on icon at bounding box center [1429, 694] width 20 height 20
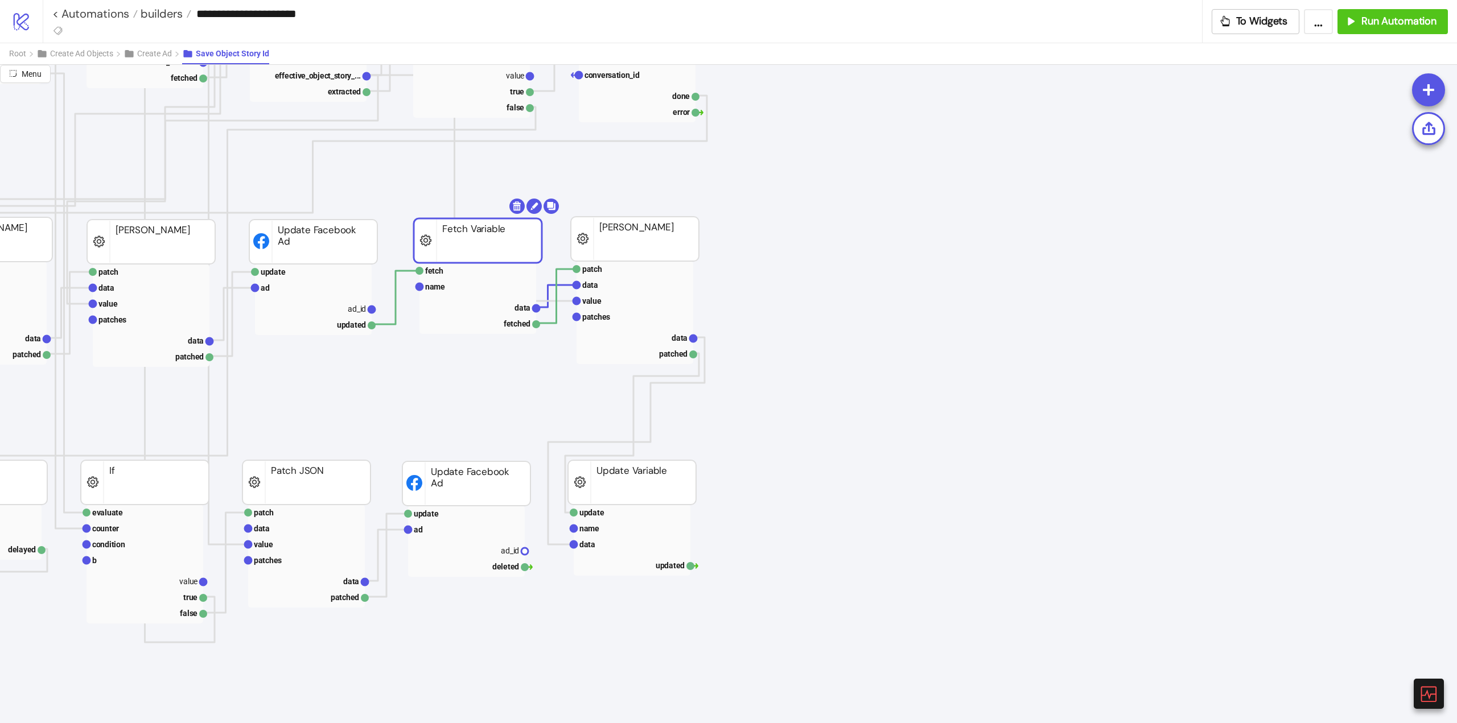
scroll to position [228, 0]
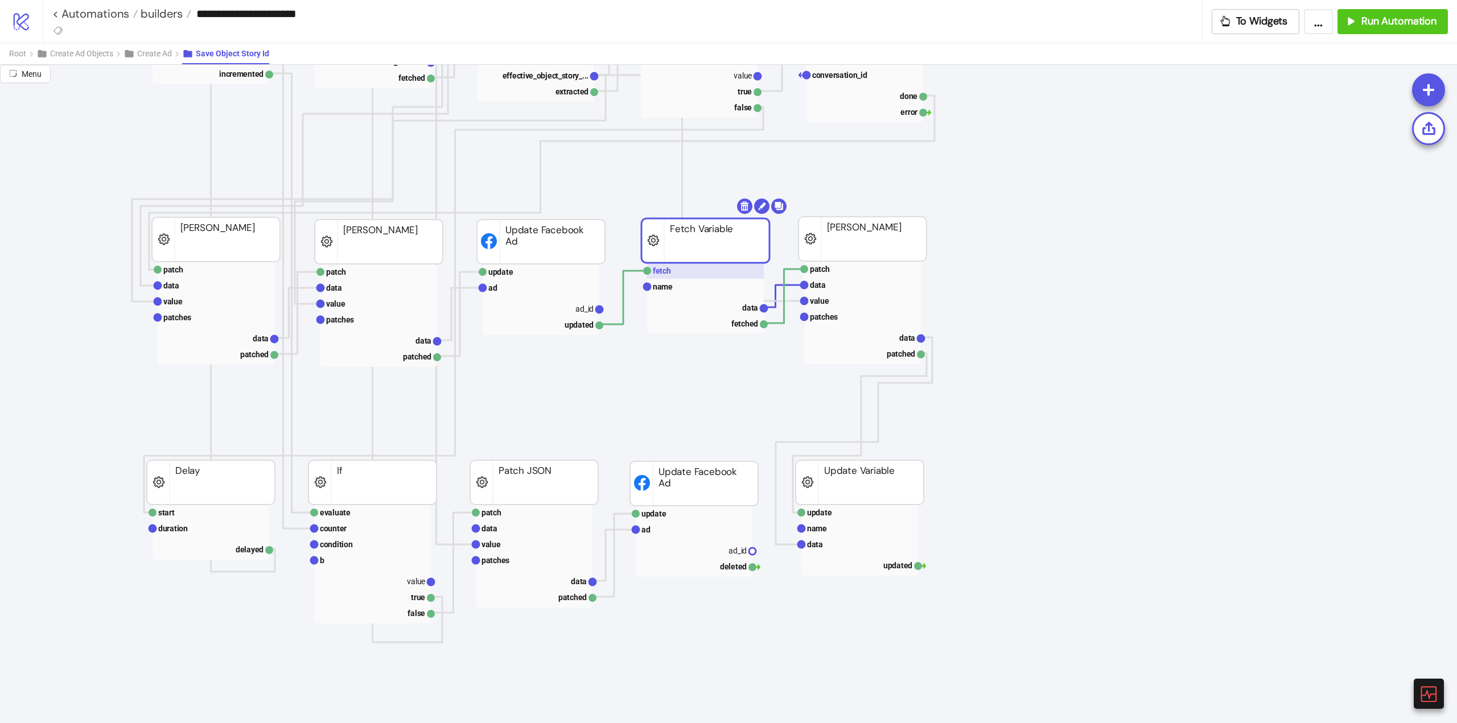
click at [675, 270] on rect at bounding box center [705, 271] width 117 height 16
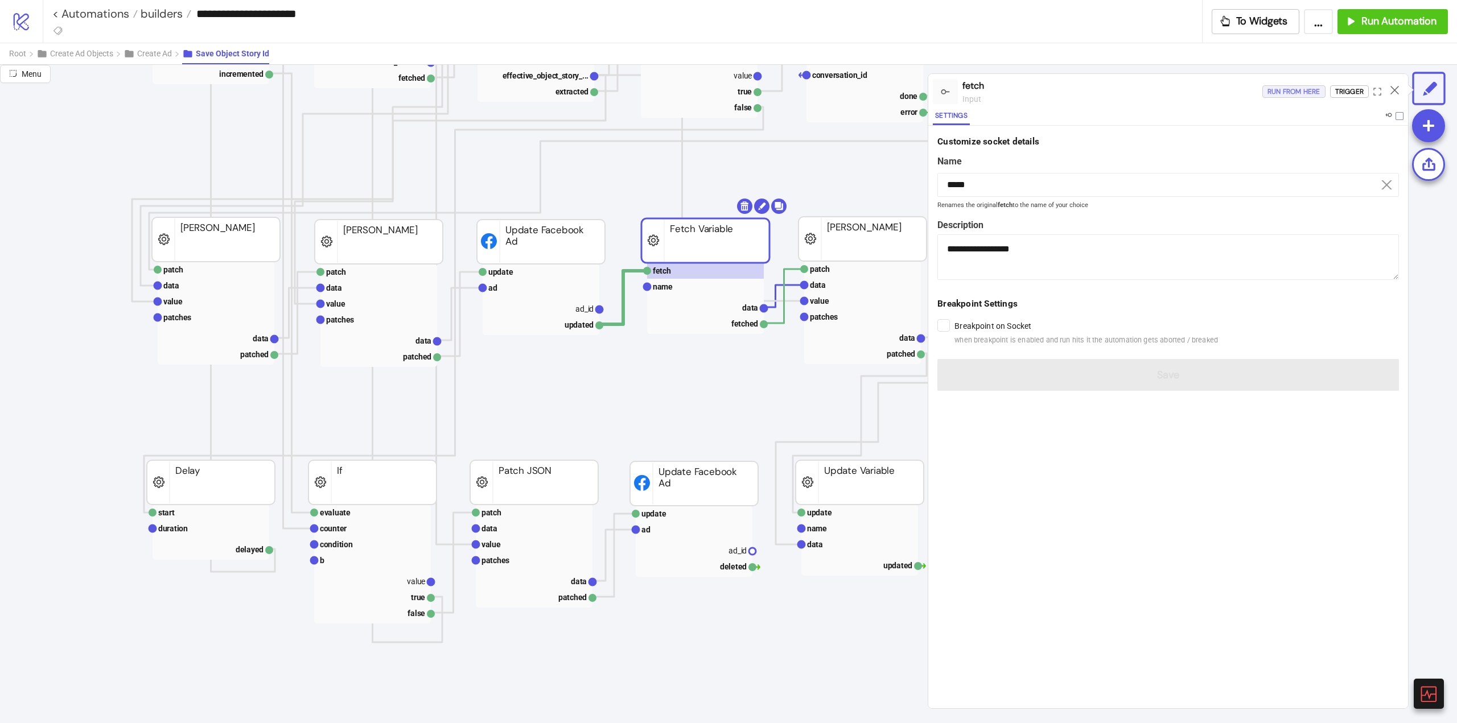
click at [1293, 94] on div "Run from here" at bounding box center [1294, 91] width 53 height 13
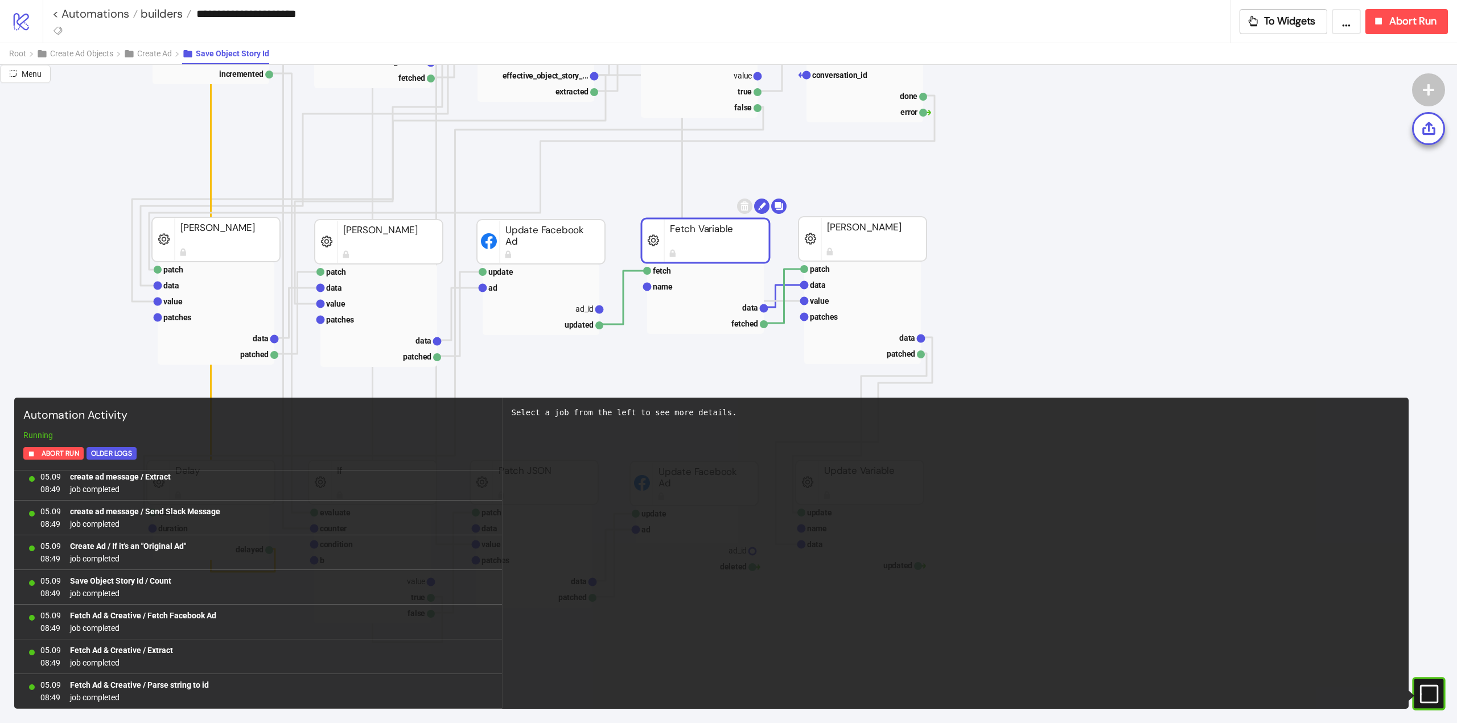
scroll to position [73374, 0]
click at [109, 10] on link "< Automations" at bounding box center [94, 13] width 85 height 11
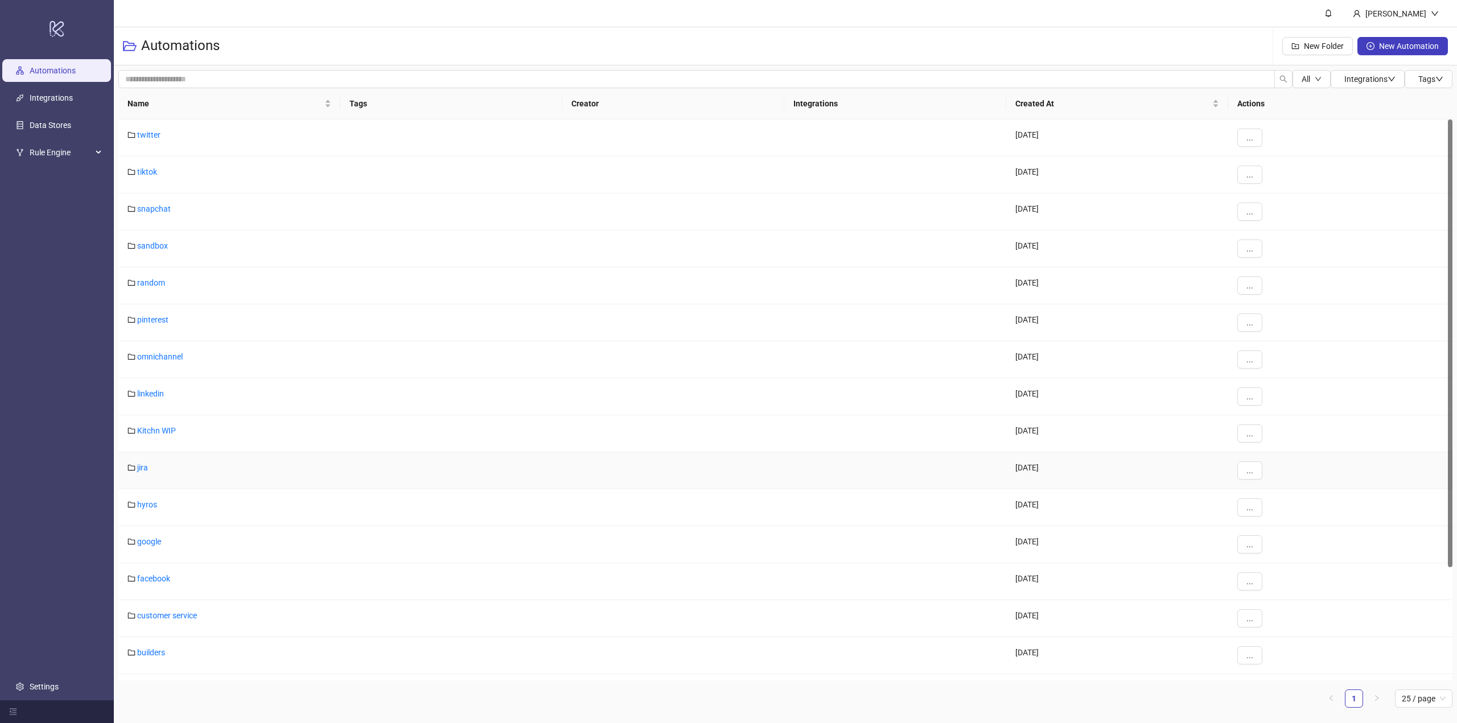
scroll to position [142, 0]
